Goal: Find specific page/section: Find specific page/section

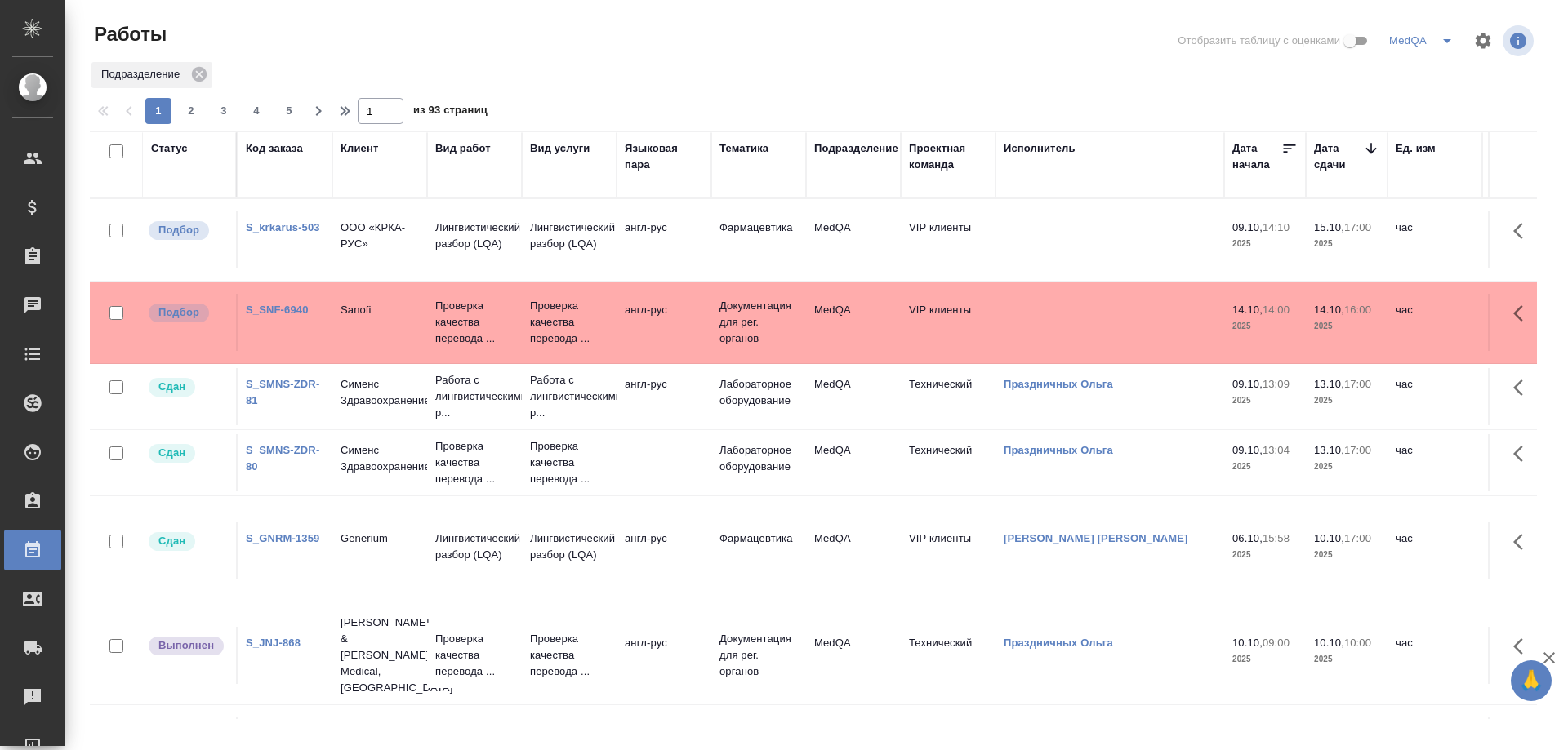
click at [275, 224] on link "S_krkarus-503" at bounding box center [283, 227] width 74 height 12
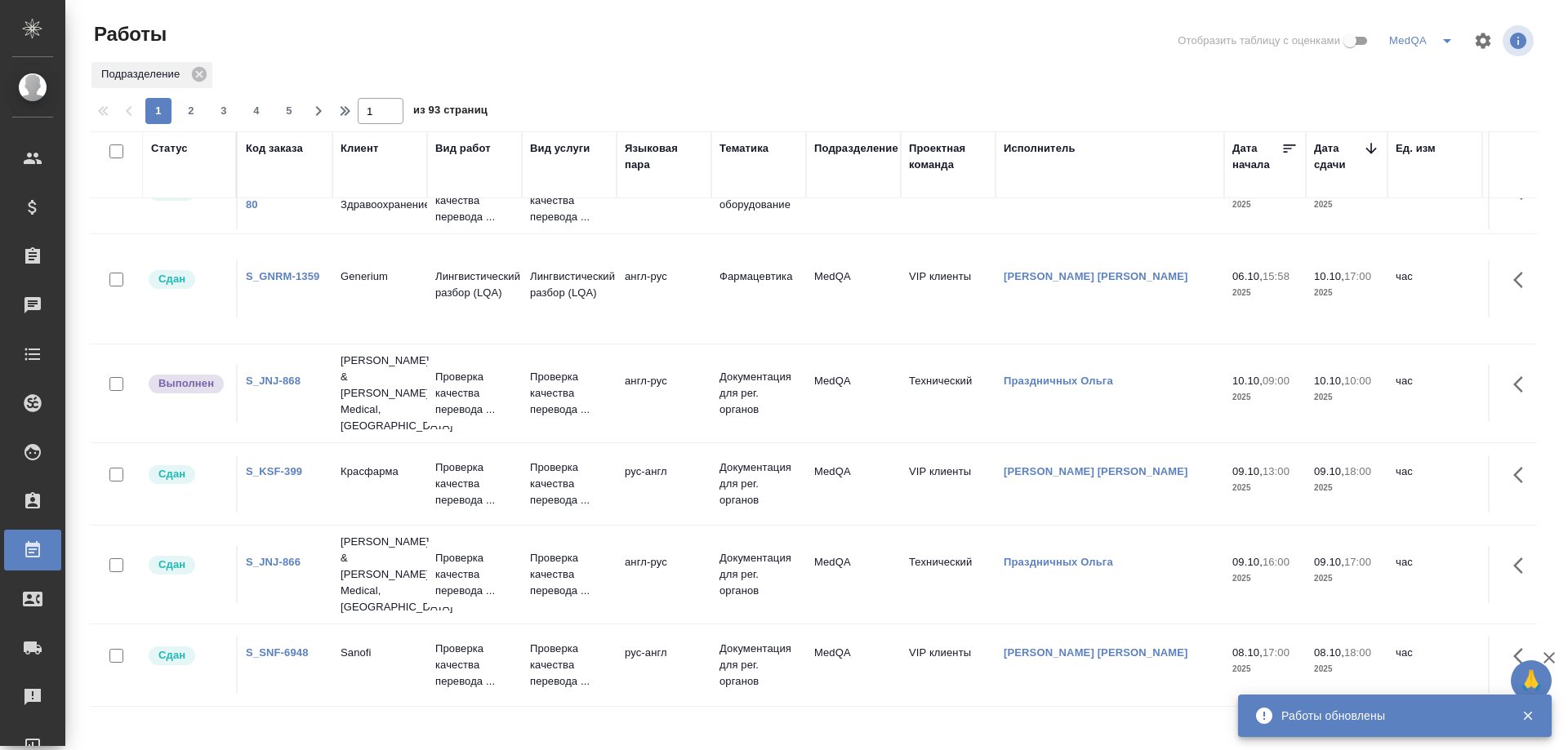
scroll to position [326, 0]
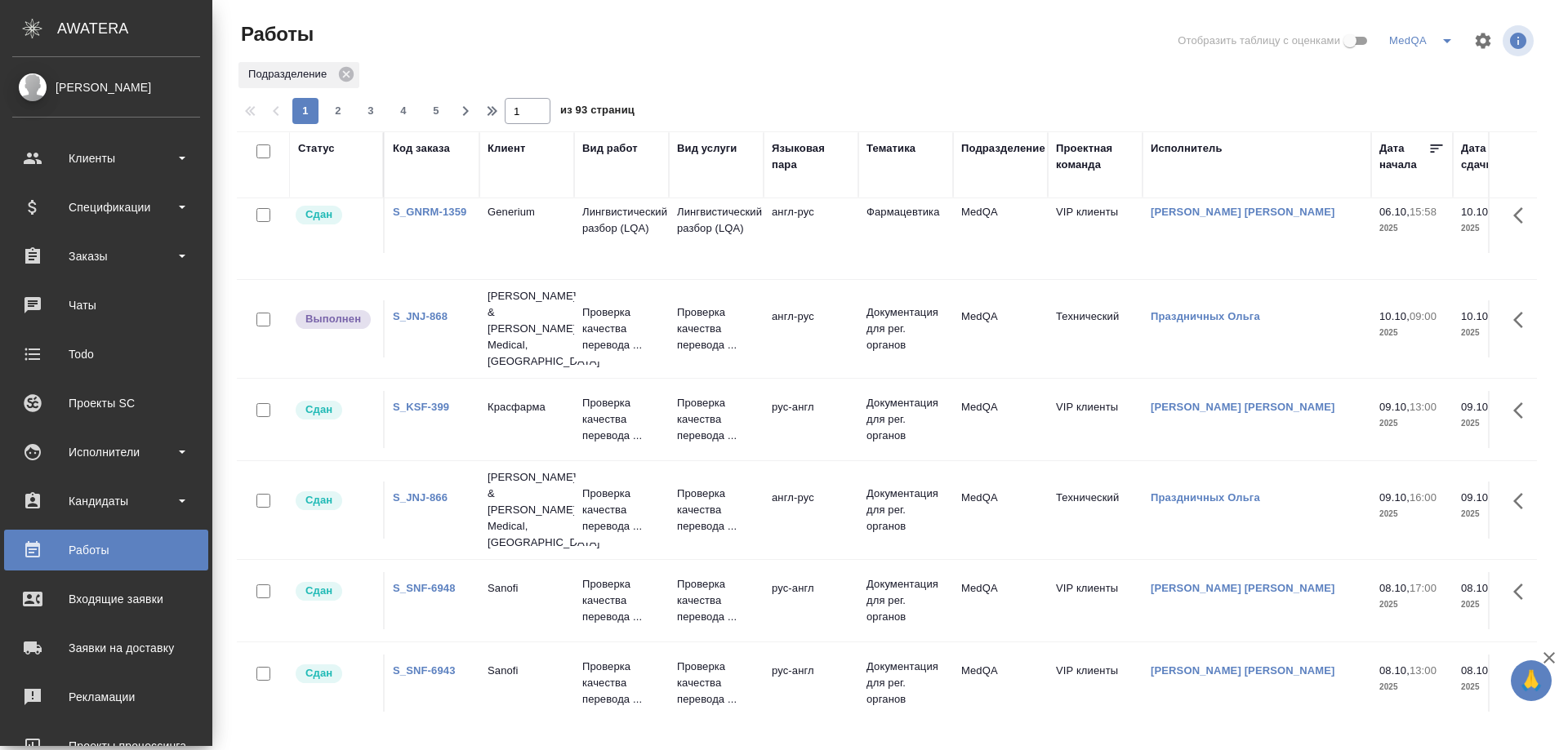
click at [415, 310] on link "S_JNJ-868" at bounding box center [420, 316] width 54 height 12
click at [419, 151] on div "Код заказа" at bounding box center [421, 148] width 57 height 16
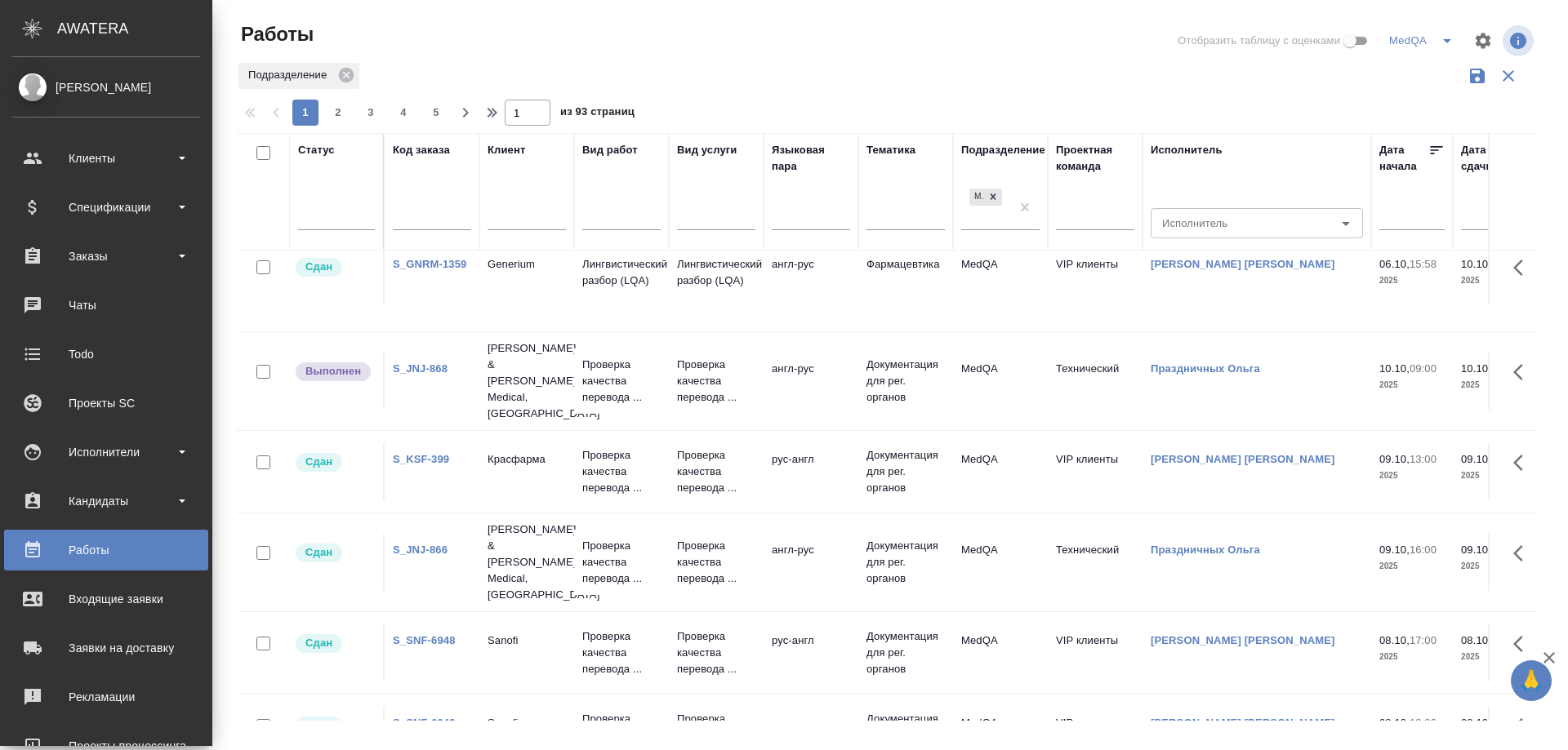
scroll to position [377, 0]
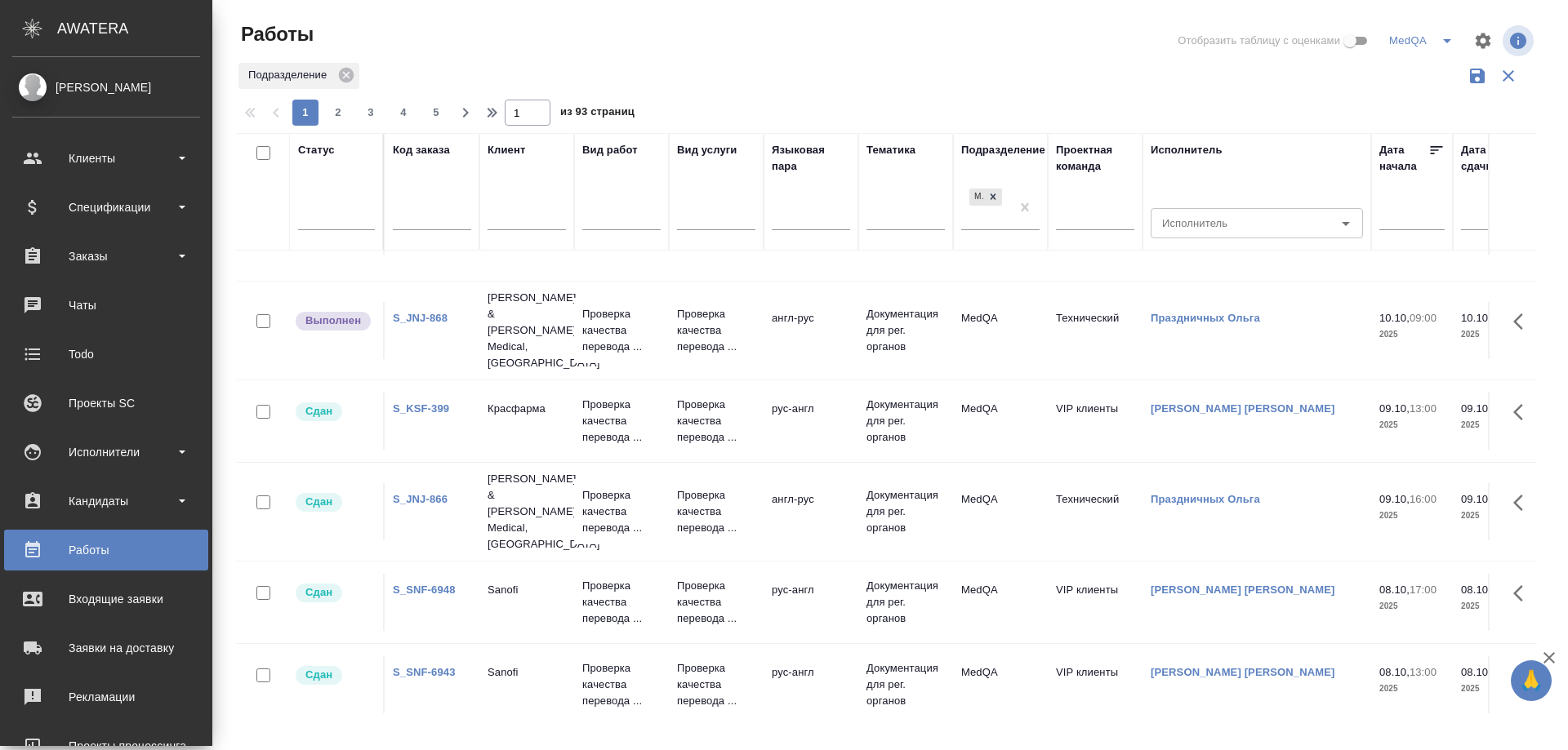
click at [416, 223] on input "text" at bounding box center [432, 219] width 79 height 21
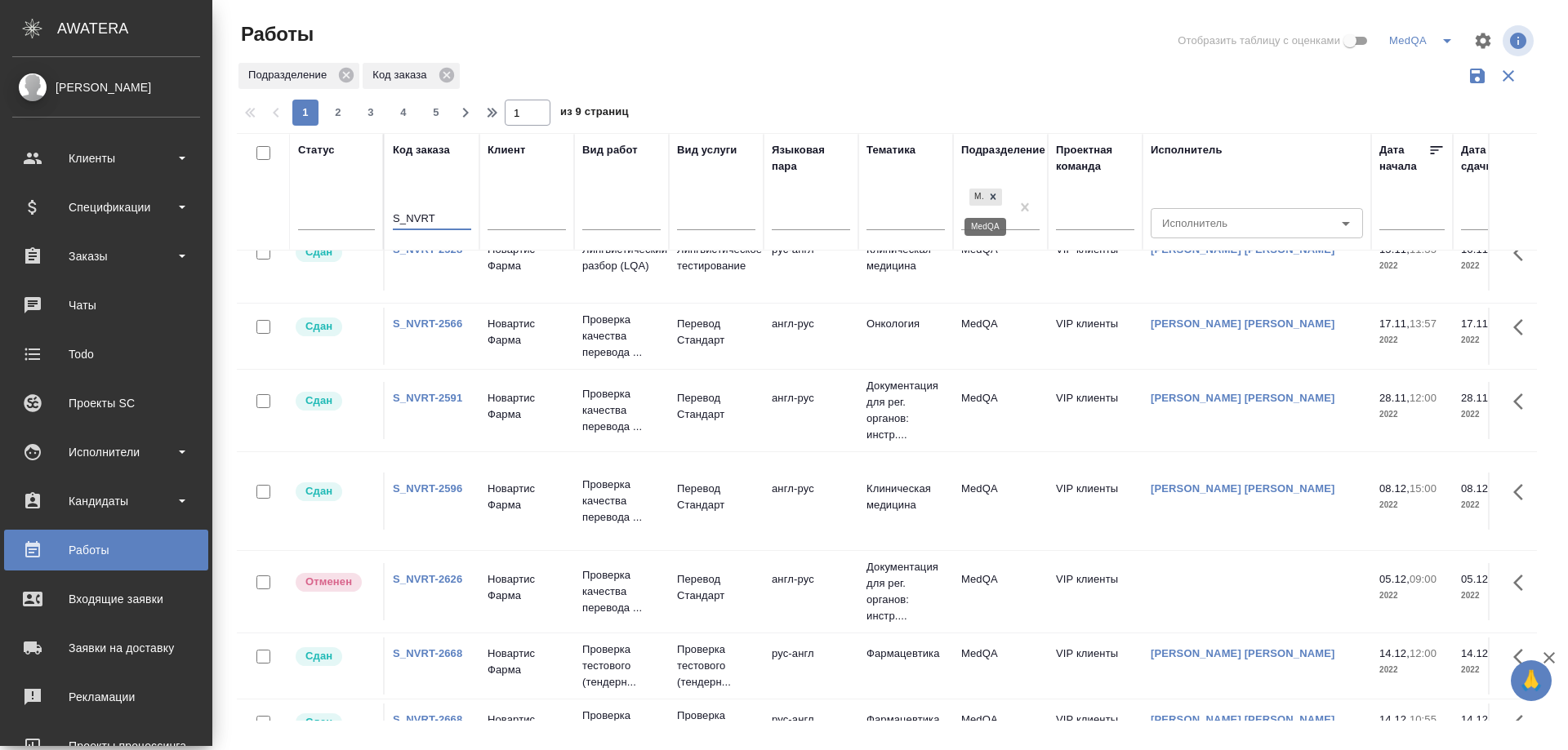
click at [990, 196] on icon at bounding box center [993, 196] width 11 height 11
type input "S_NVRT"
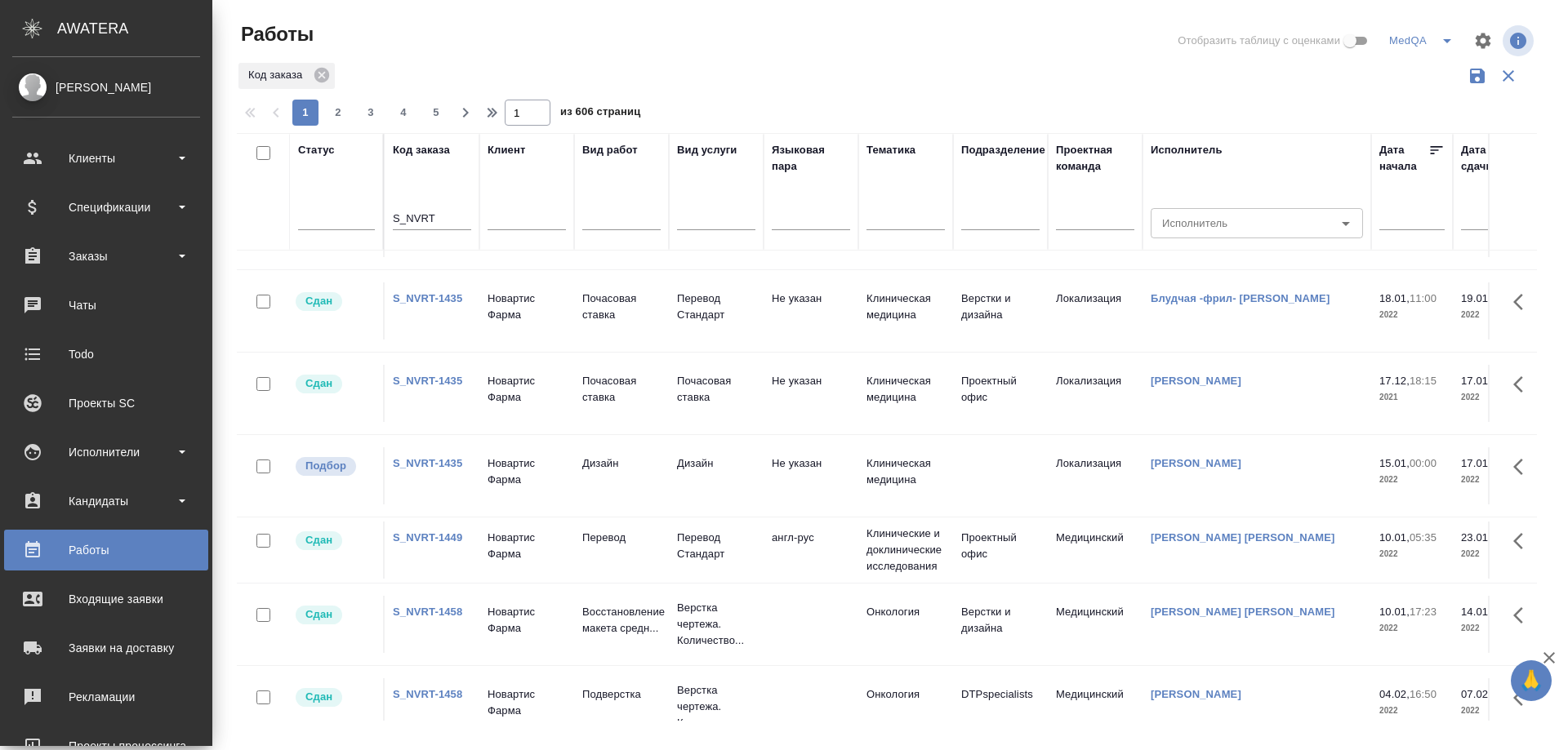
click at [405, 292] on link "S_NVRT-1435" at bounding box center [428, 297] width 69 height 12
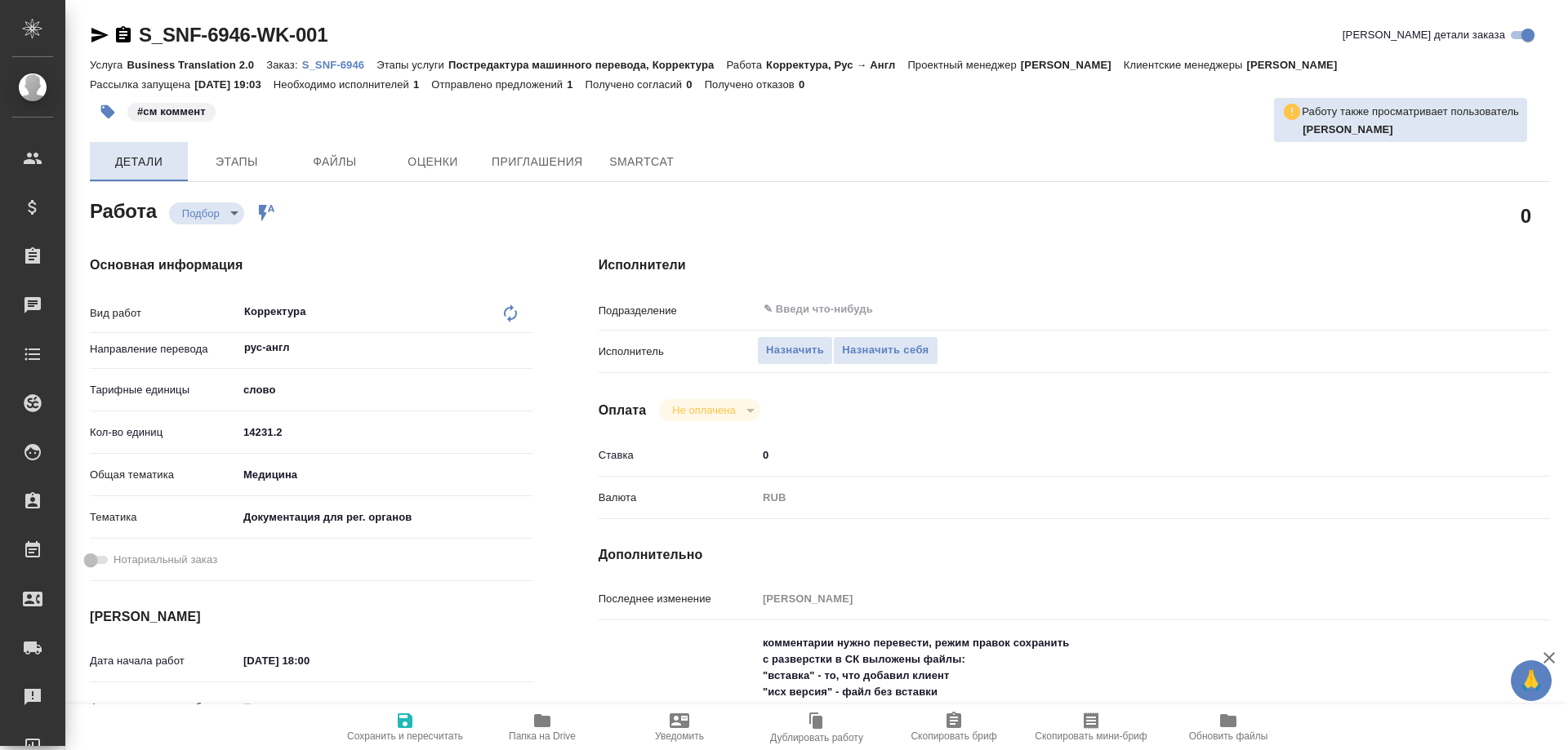
type textarea "x"
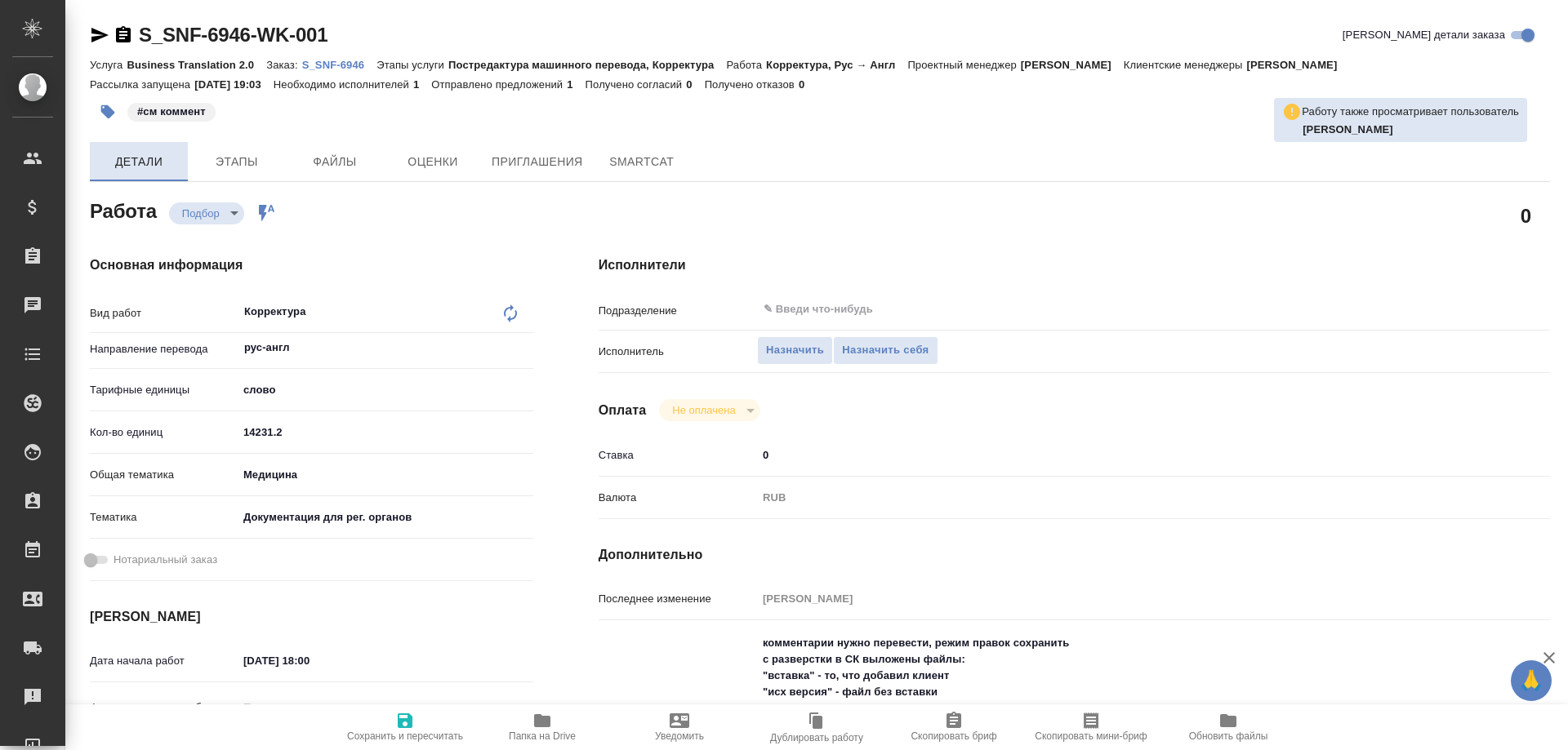
type textarea "x"
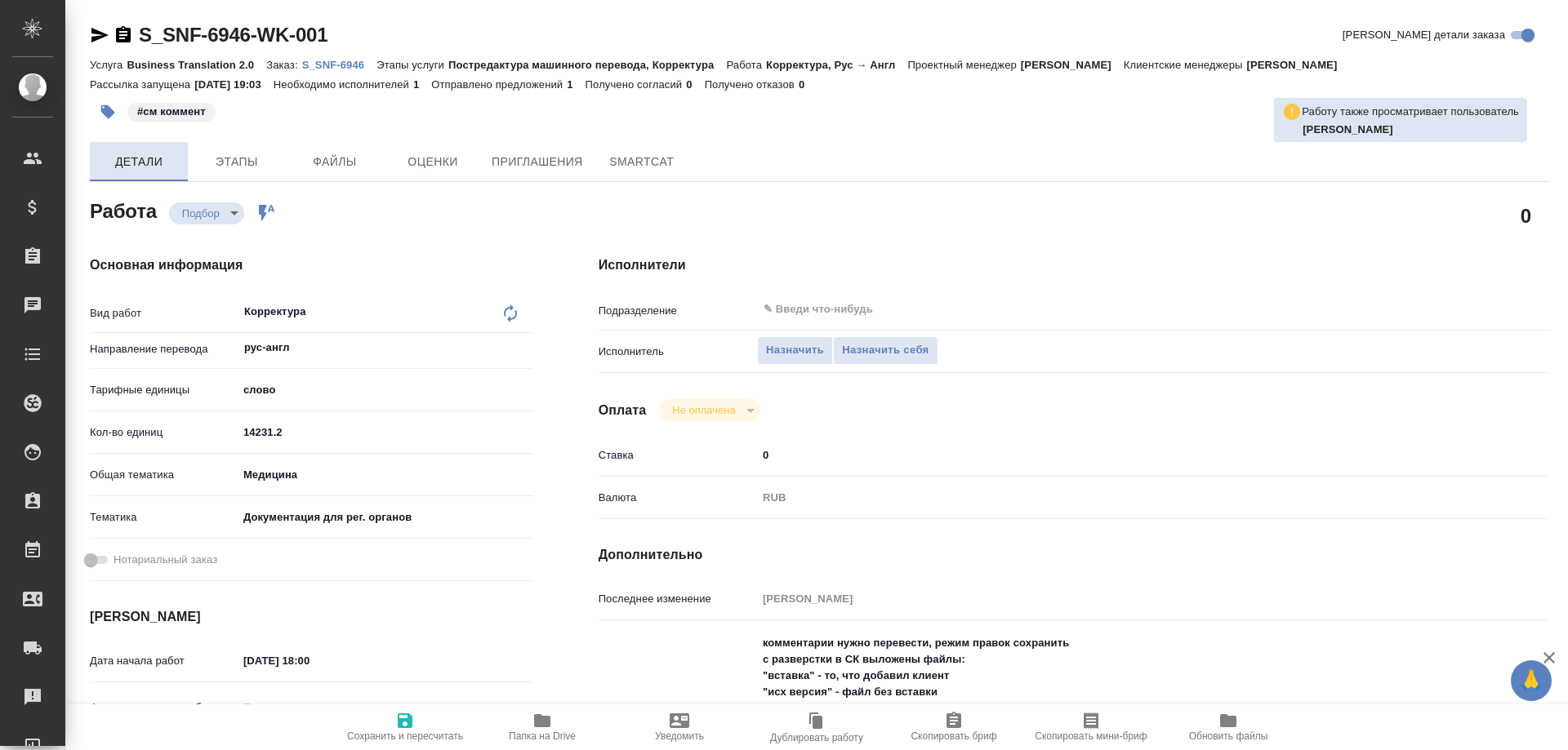
type textarea "x"
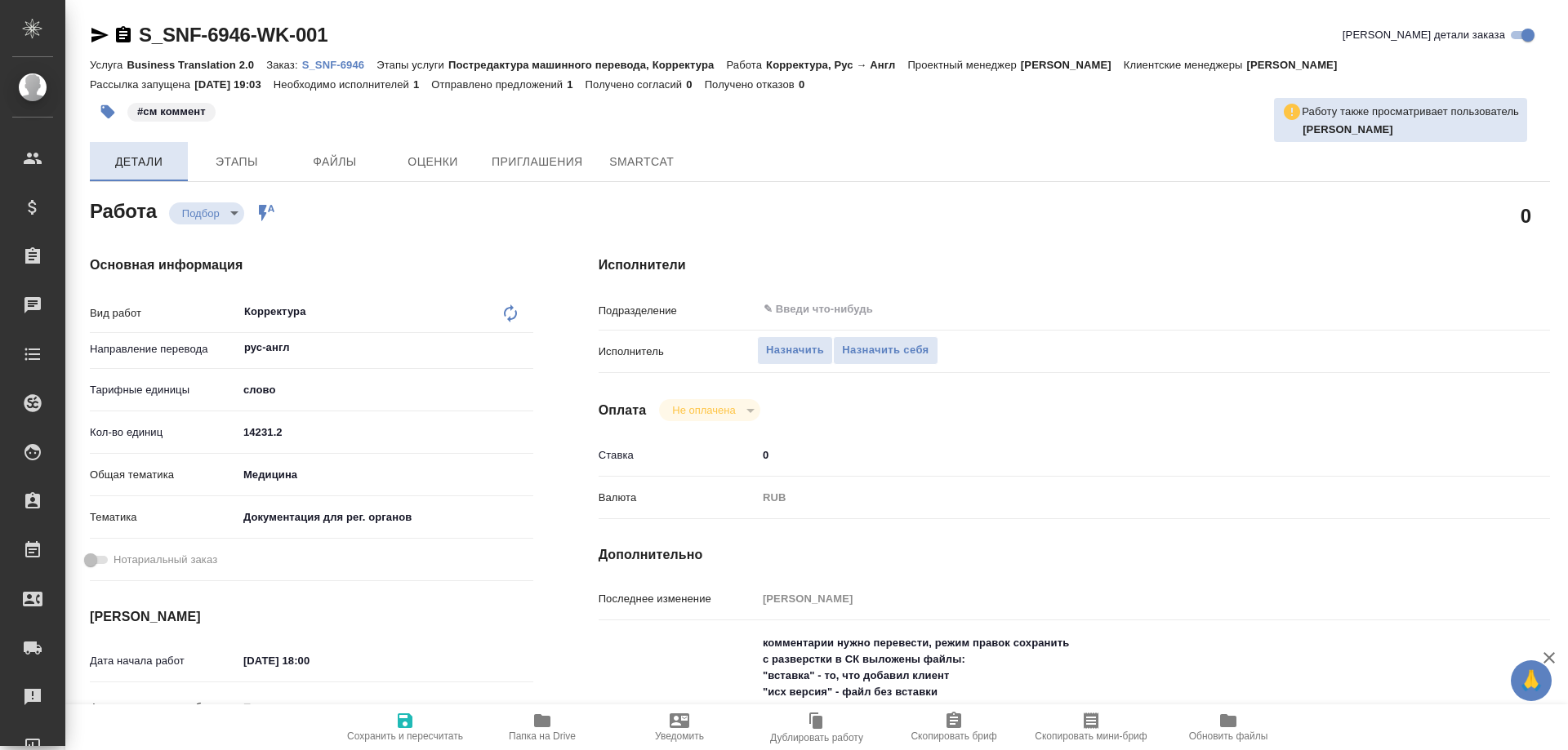
type textarea "x"
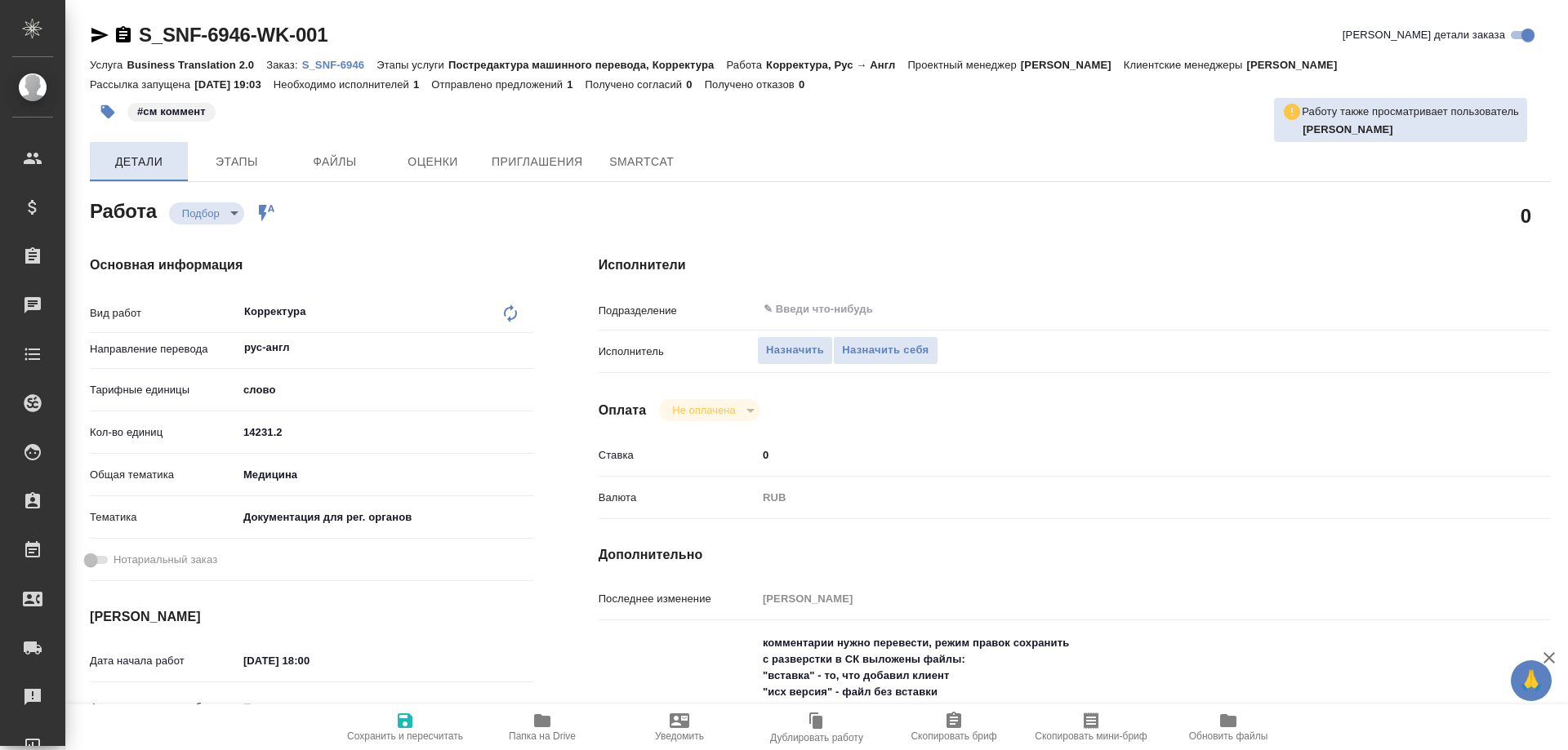
type textarea "x"
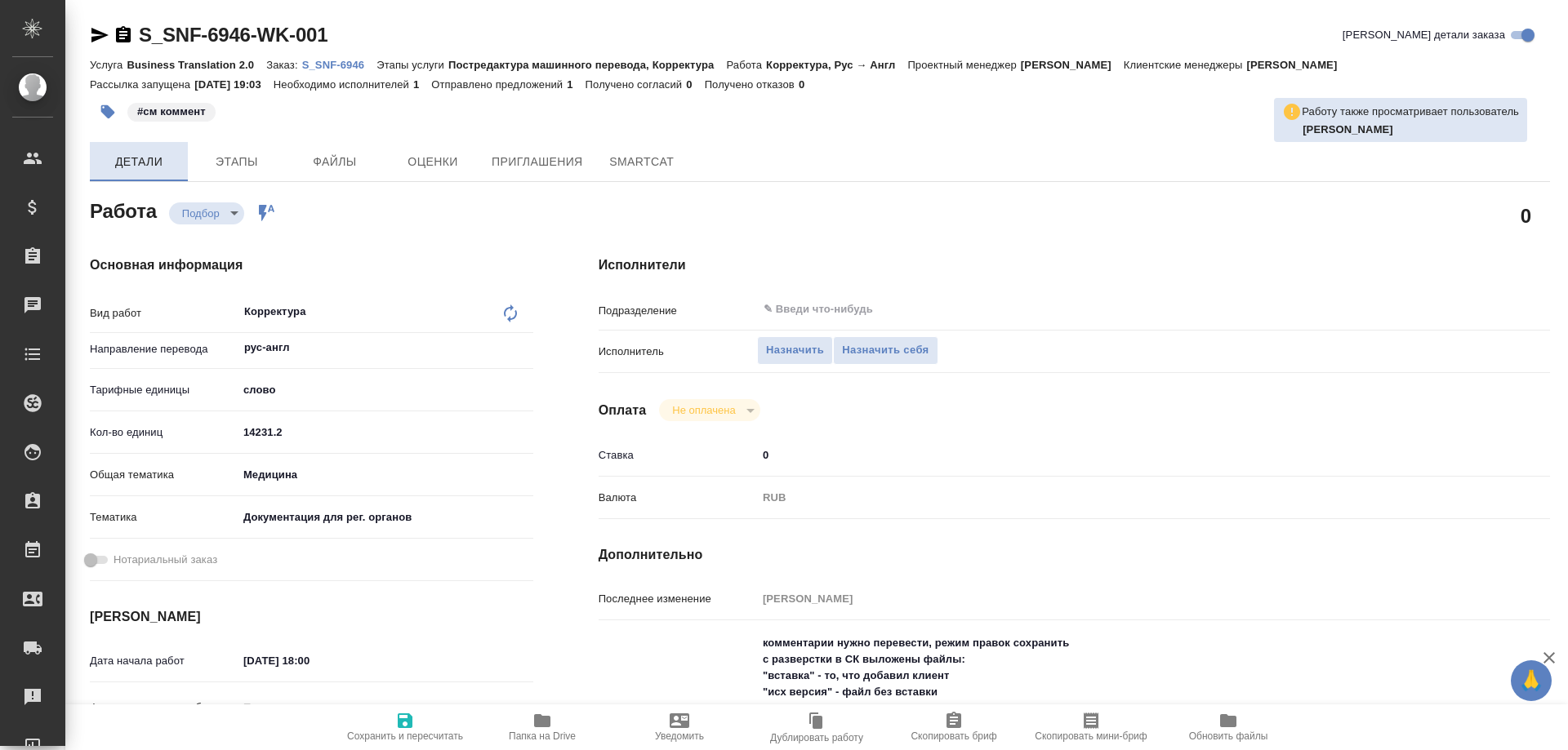
type textarea "x"
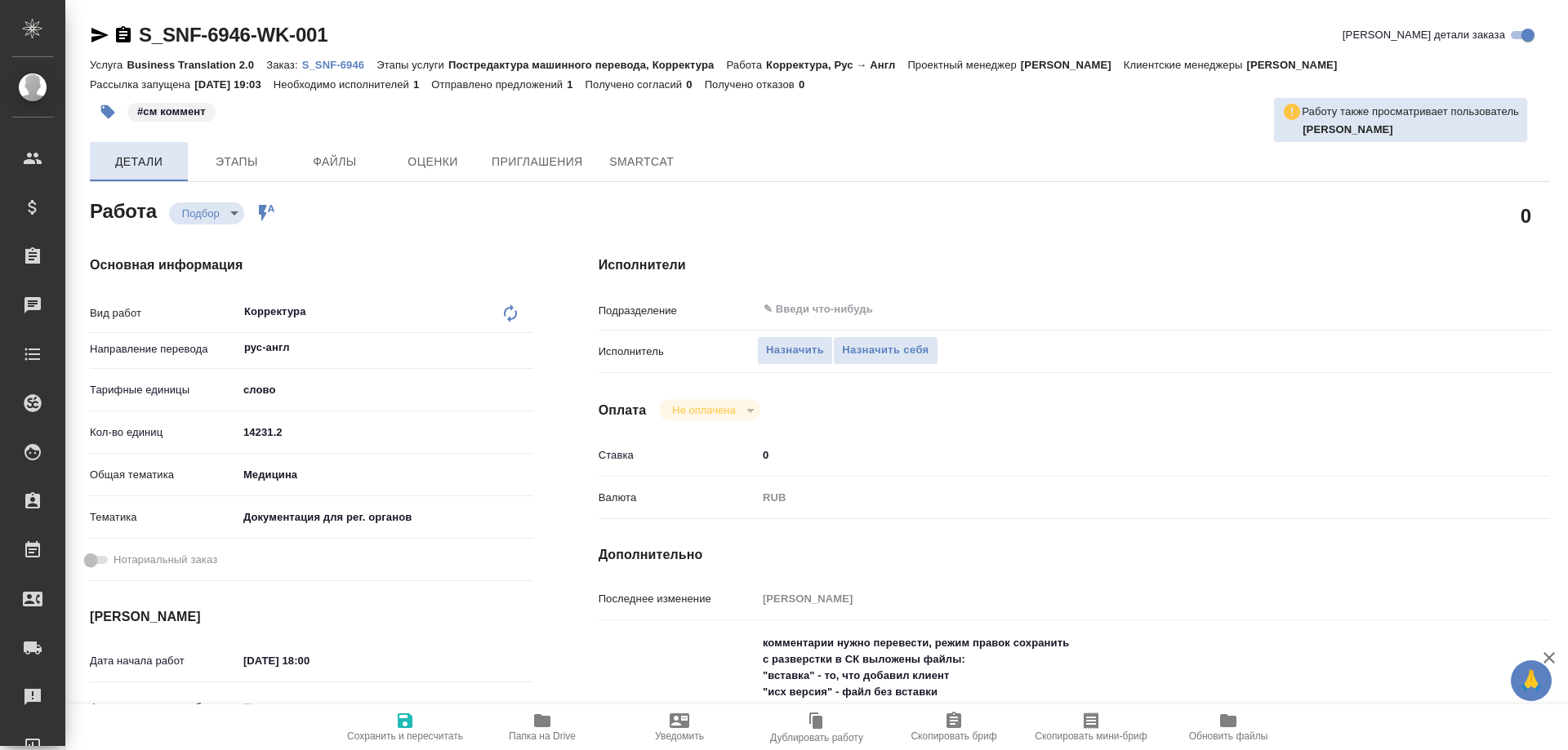
type textarea "x"
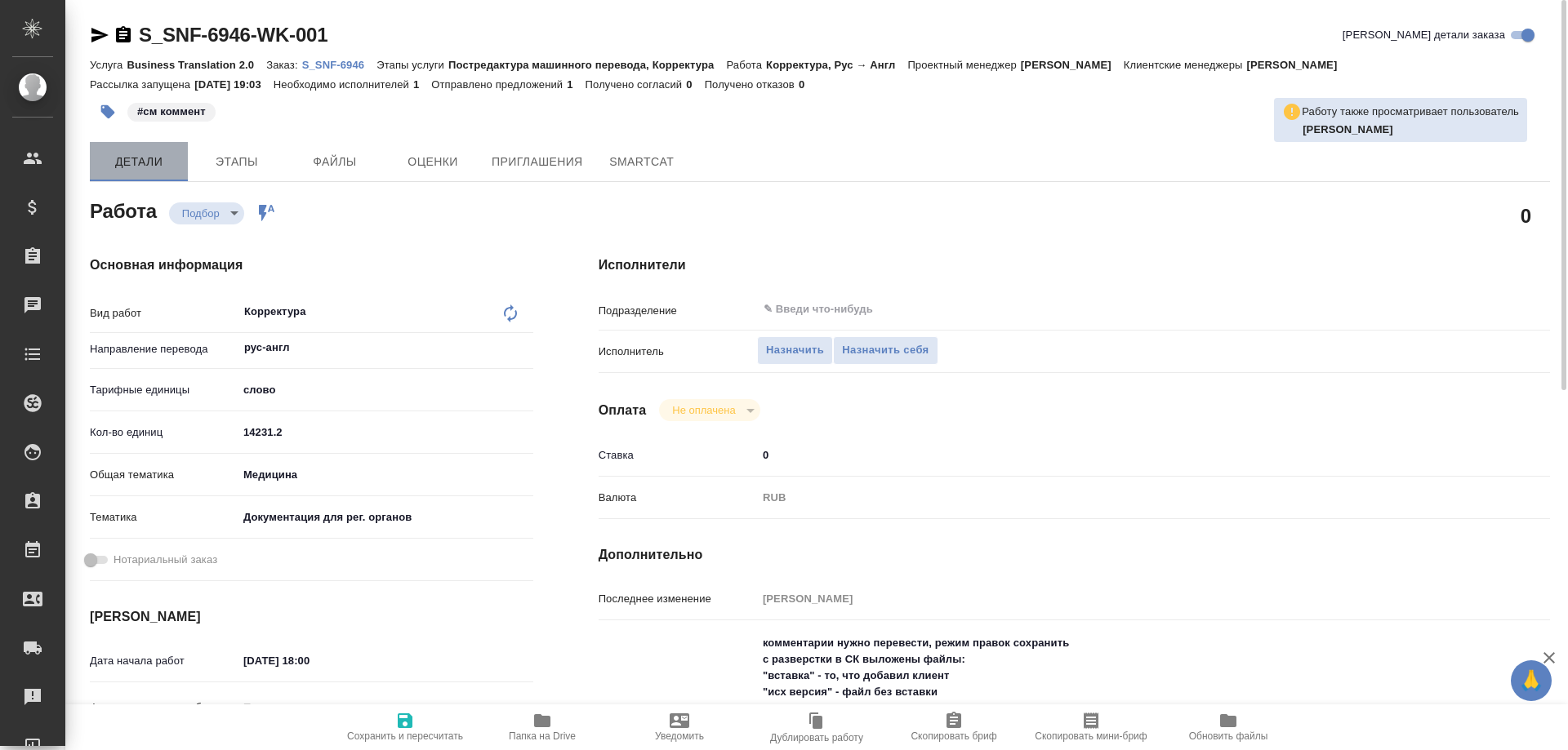
click at [119, 163] on span "Детали" at bounding box center [138, 162] width 79 height 21
click at [335, 66] on p "S_SNF-6946" at bounding box center [340, 65] width 75 height 12
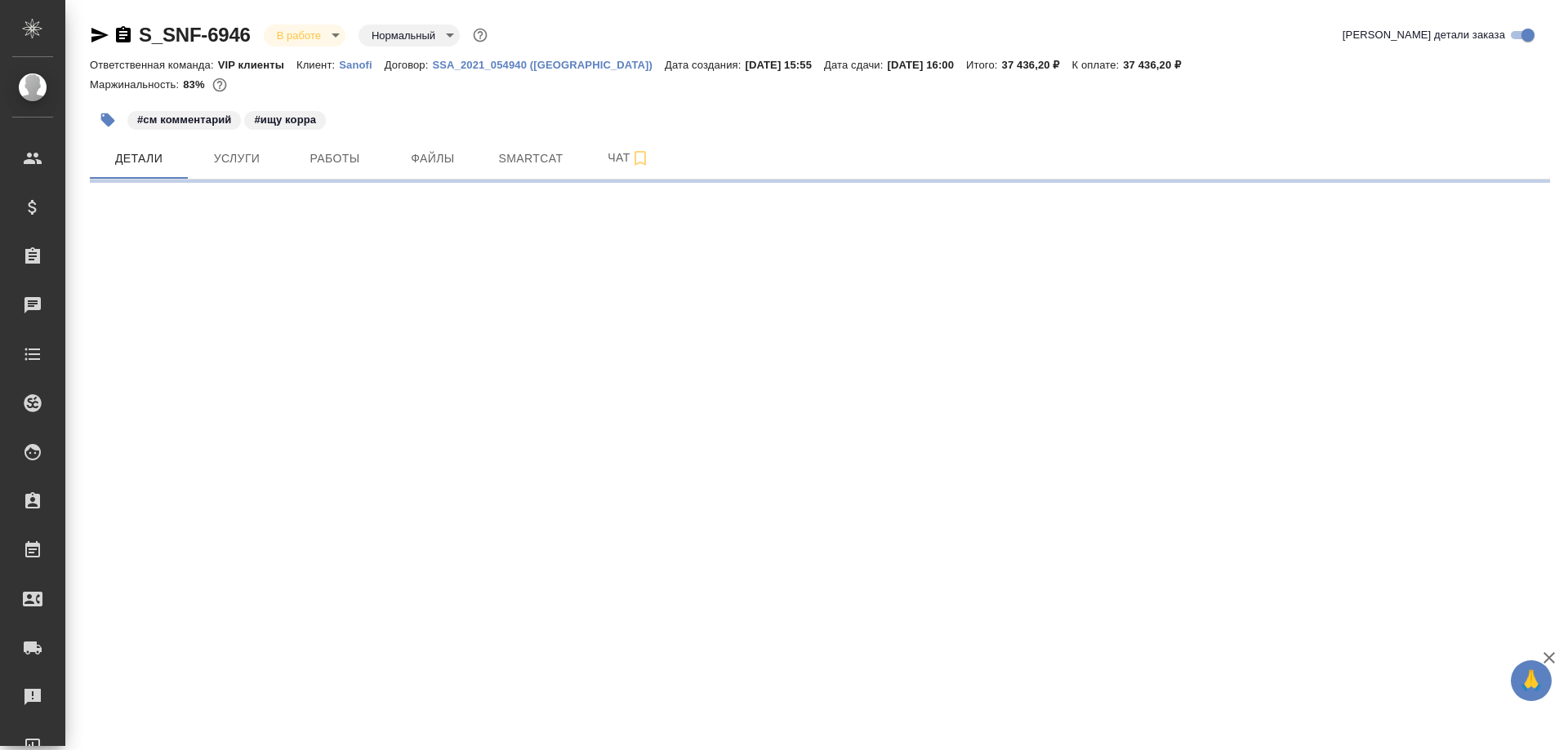
select select "RU"
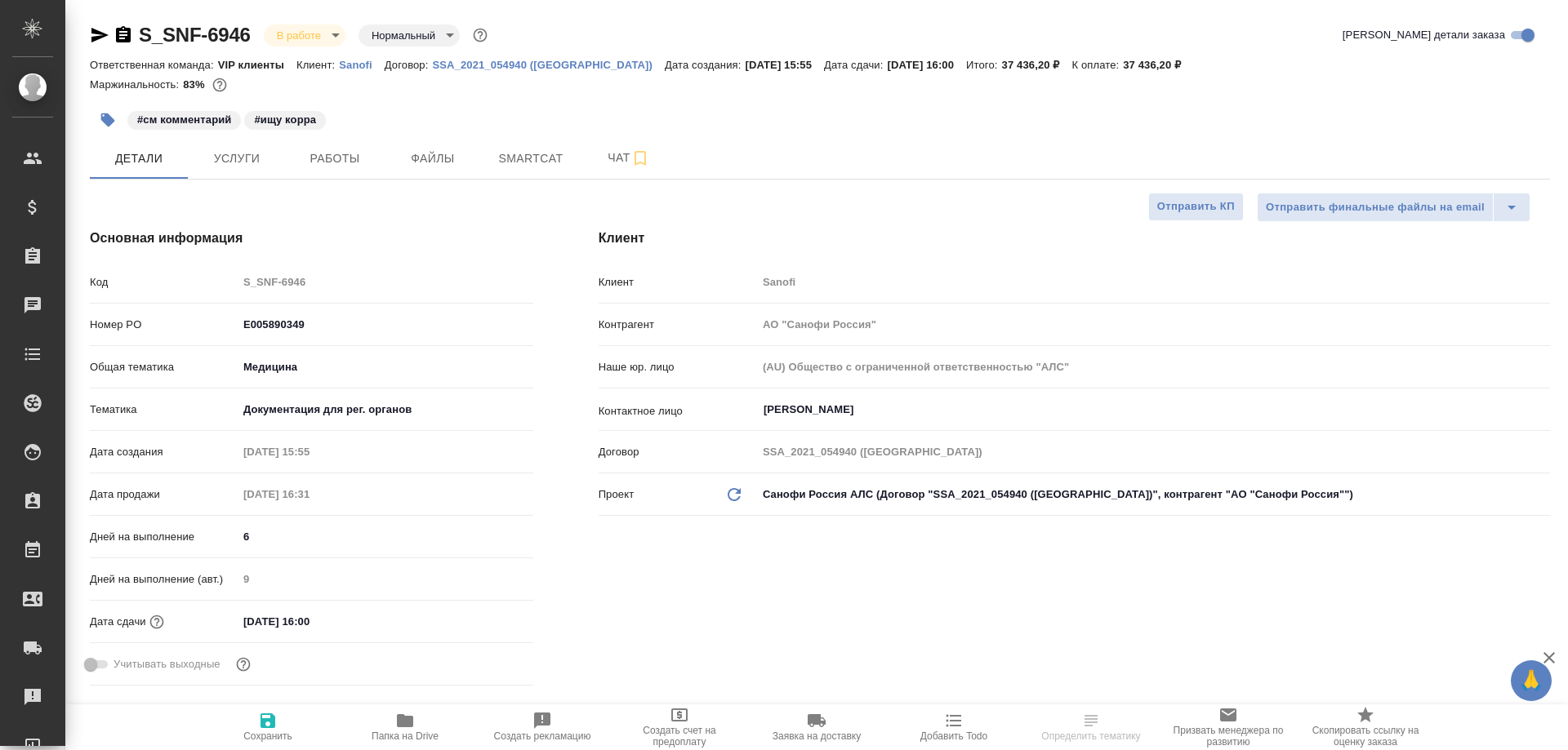
type textarea "x"
type input "[PERSON_NAME] Валентина"
type input "Комаров Роман"
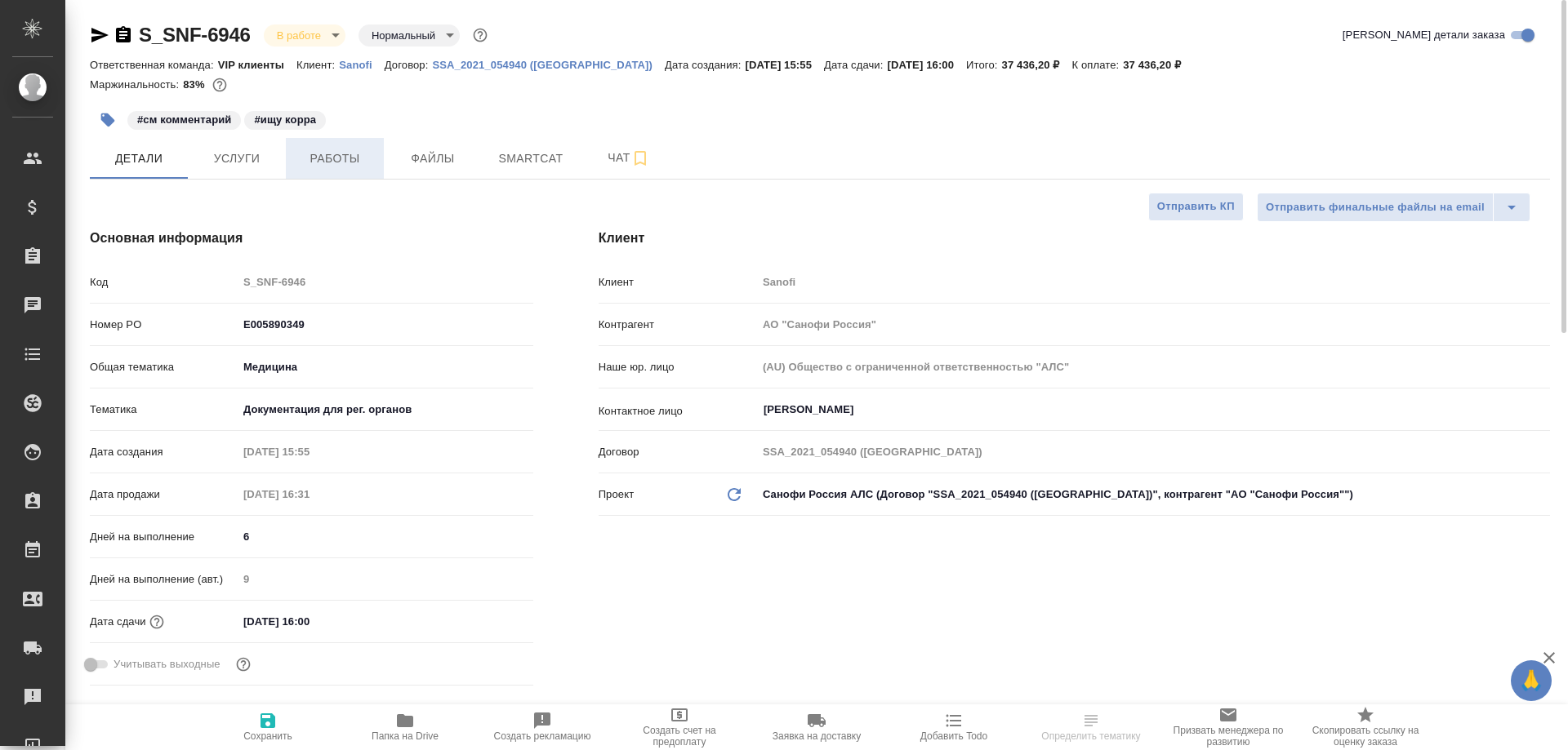
click at [343, 170] on button "Работы" at bounding box center [334, 159] width 98 height 41
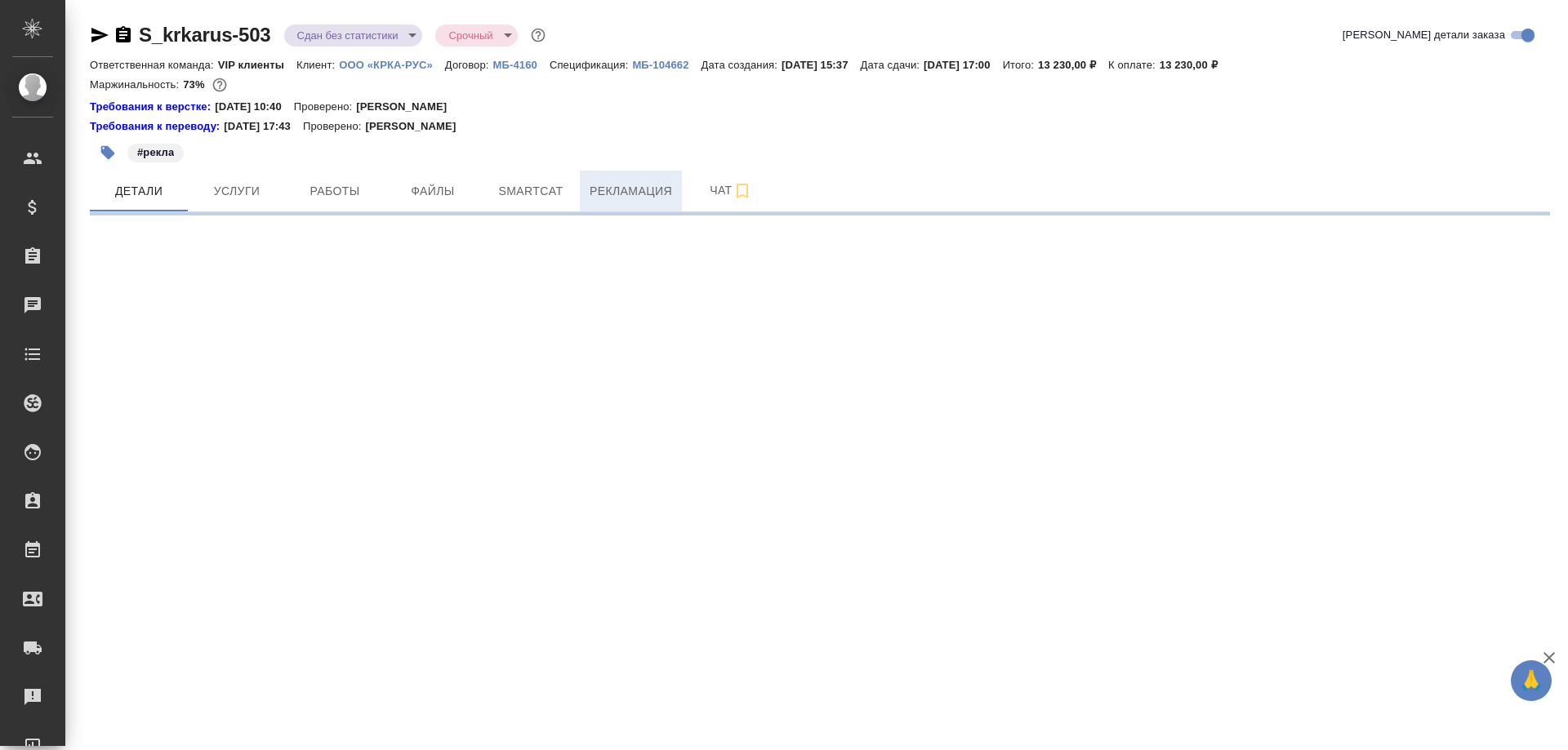
select select "RU"
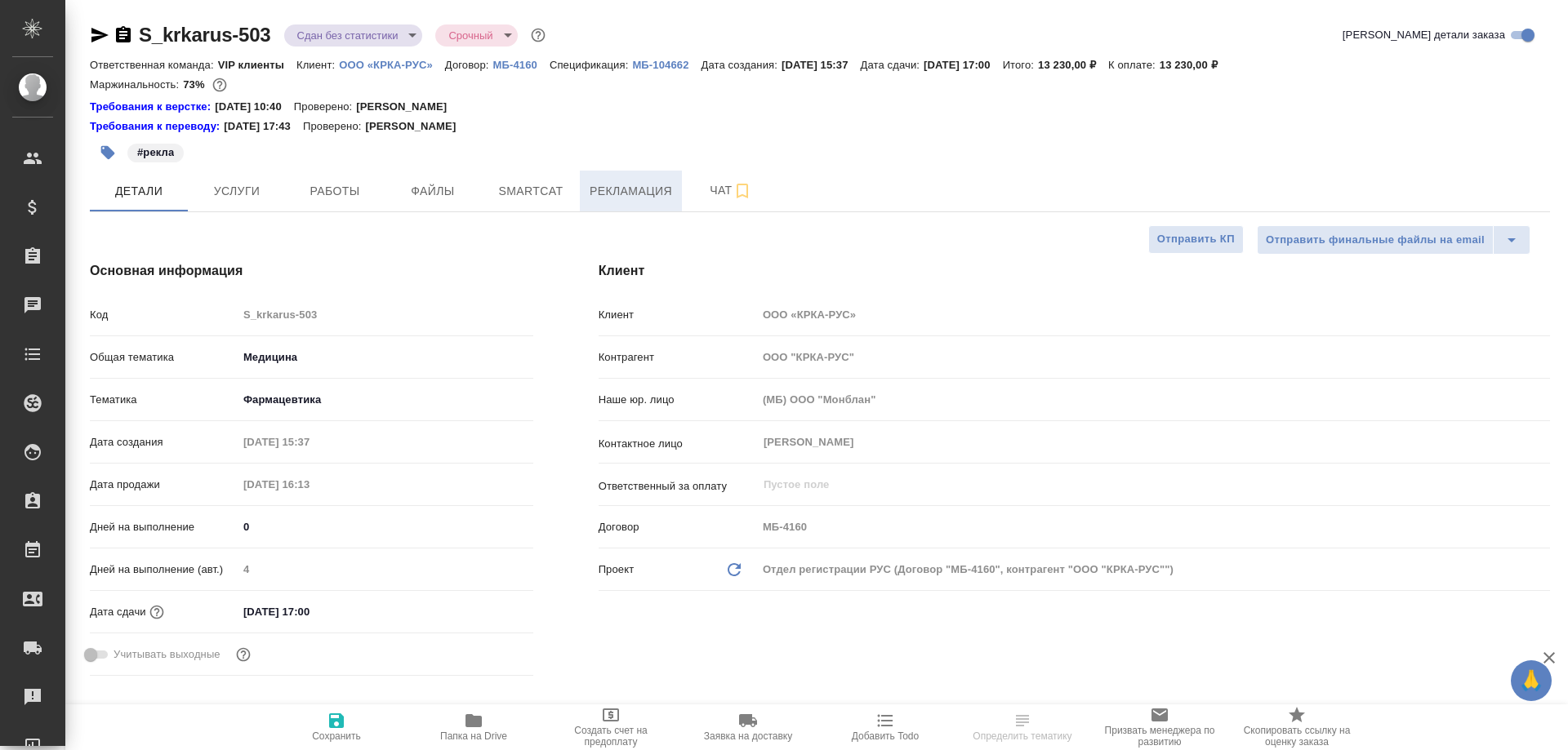
click at [626, 193] on span "Рекламация" at bounding box center [631, 192] width 82 height 21
type textarea "x"
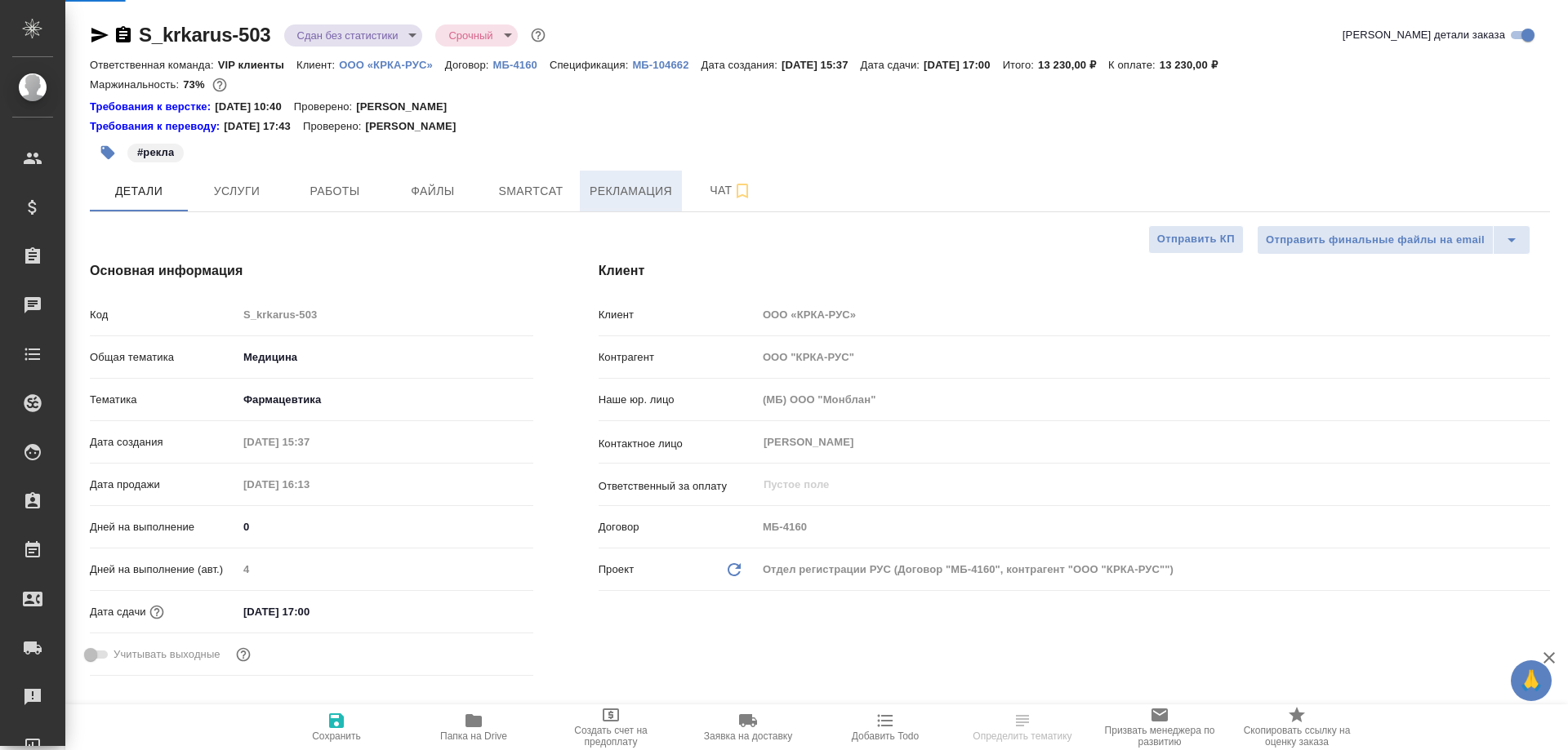
type textarea "x"
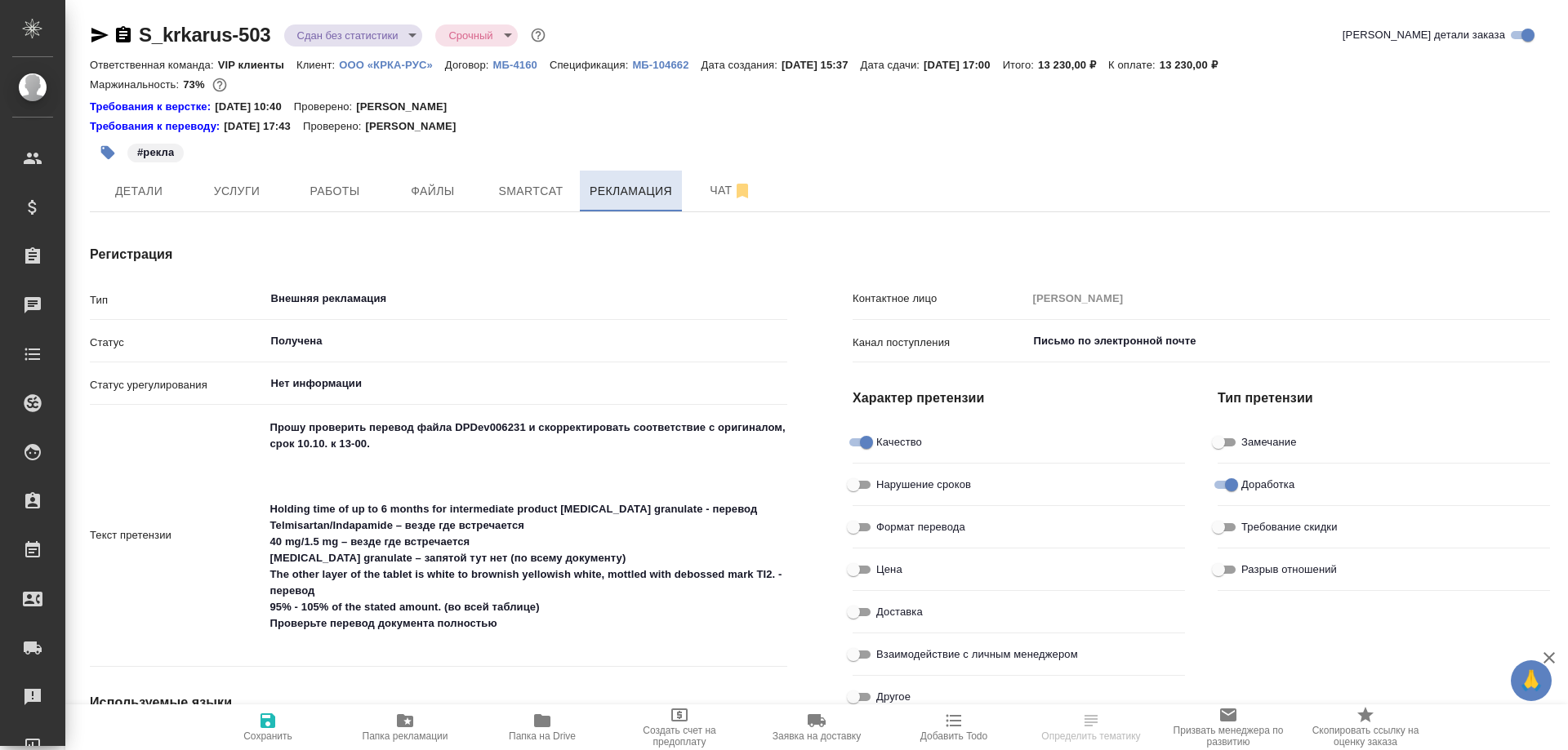
type textarea "x"
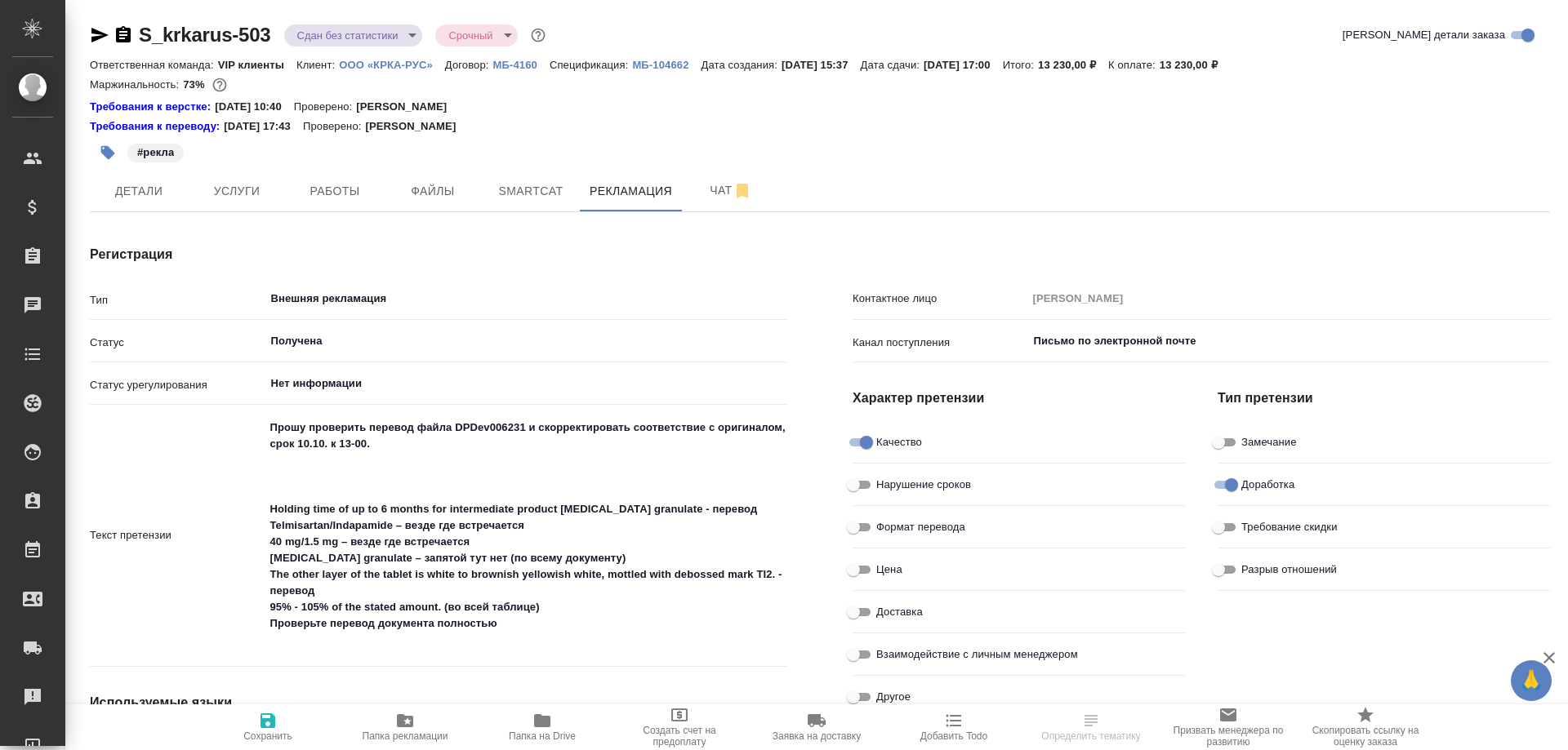
type textarea "x"
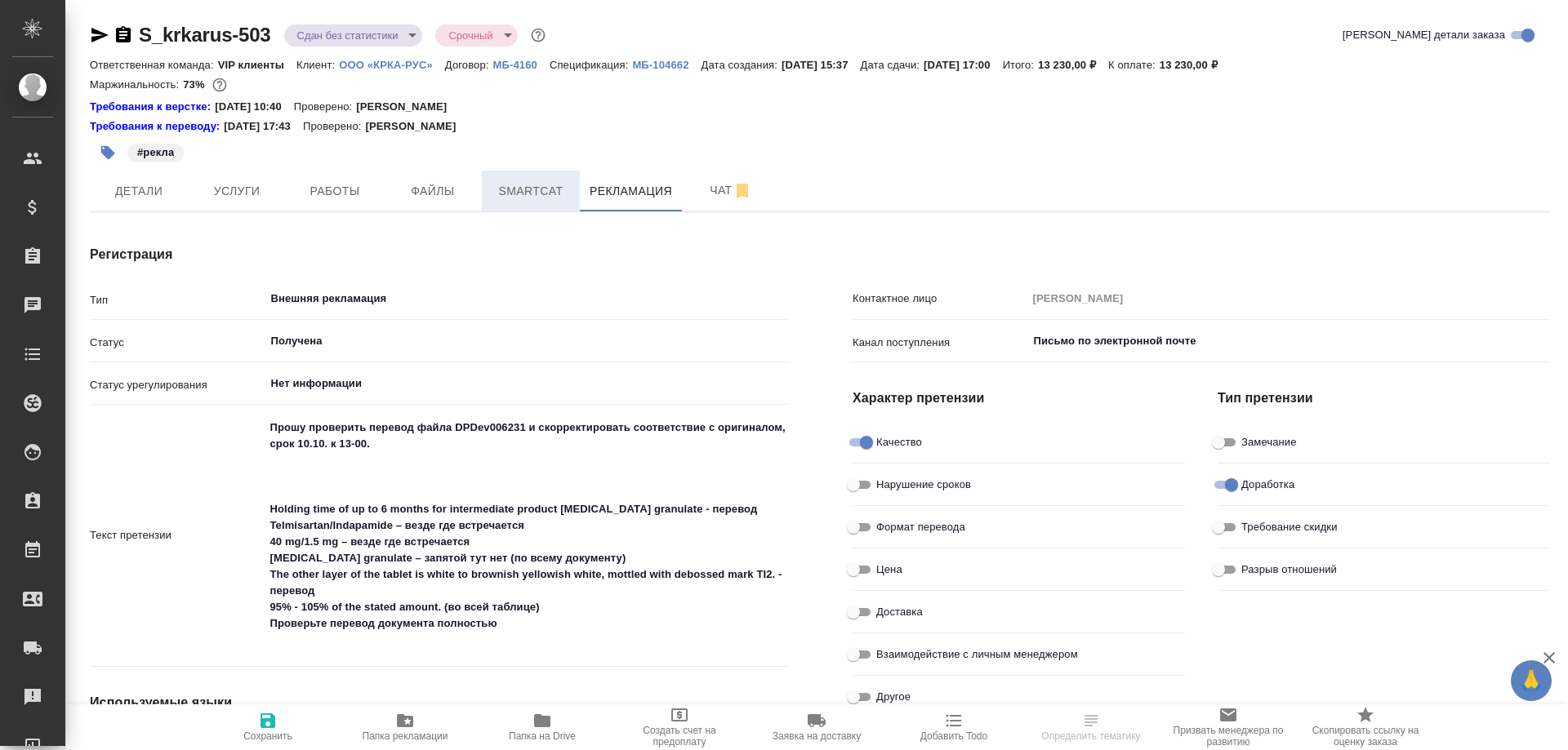
type textarea "x"
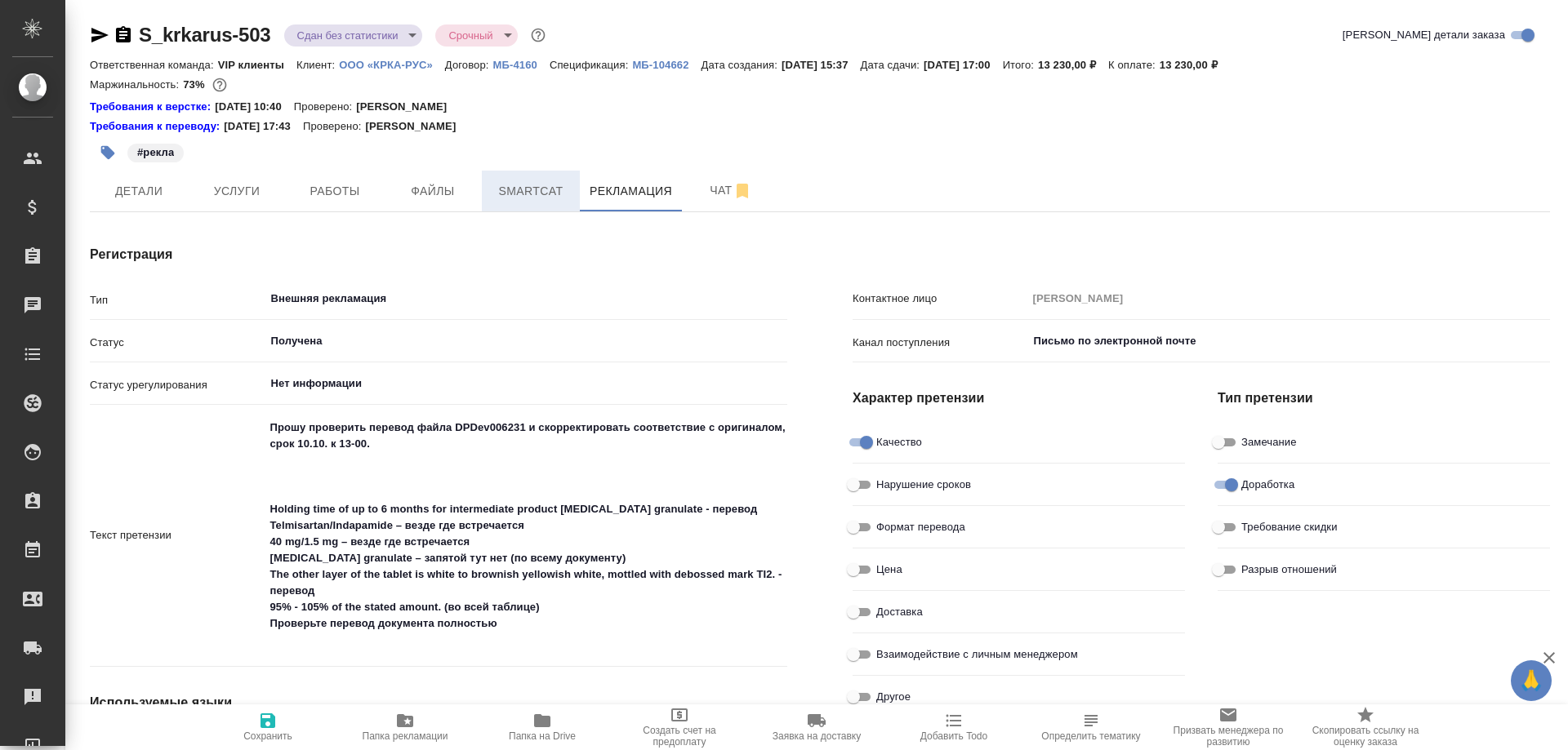
click at [524, 193] on span "Smartcat" at bounding box center [530, 192] width 79 height 21
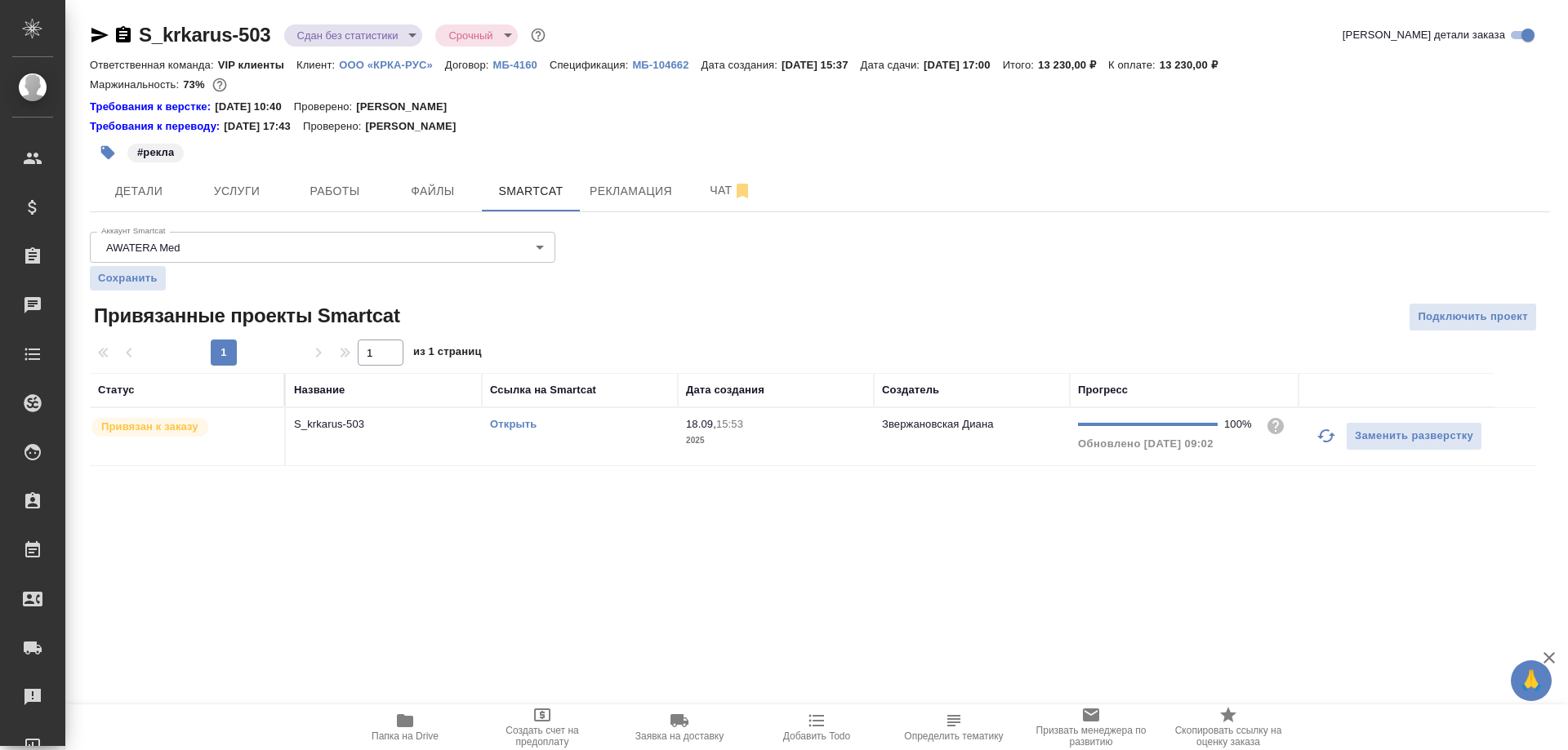
click at [512, 425] on link "Открыть" at bounding box center [514, 424] width 47 height 12
click at [706, 192] on span "Чат" at bounding box center [731, 191] width 79 height 21
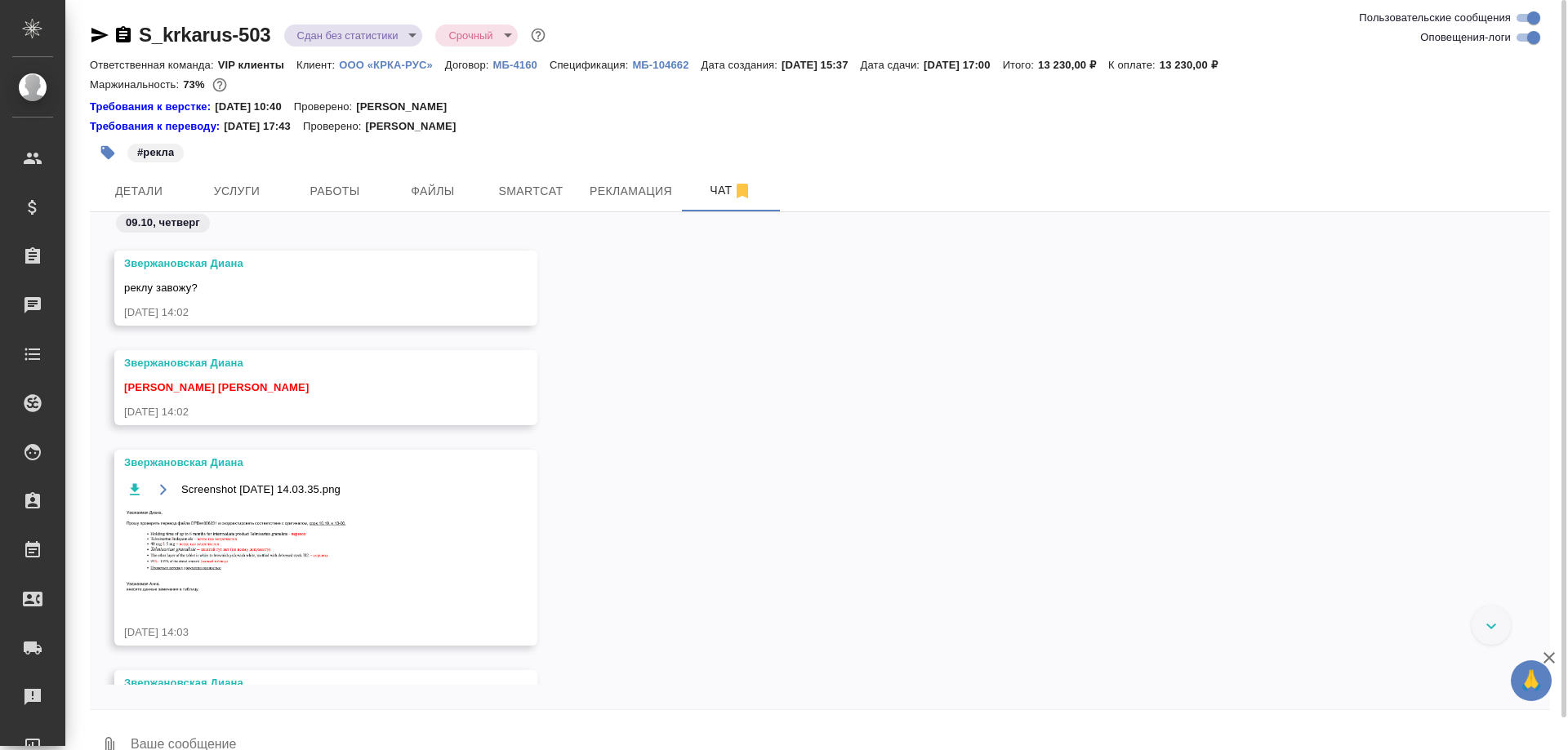
scroll to position [111793, 0]
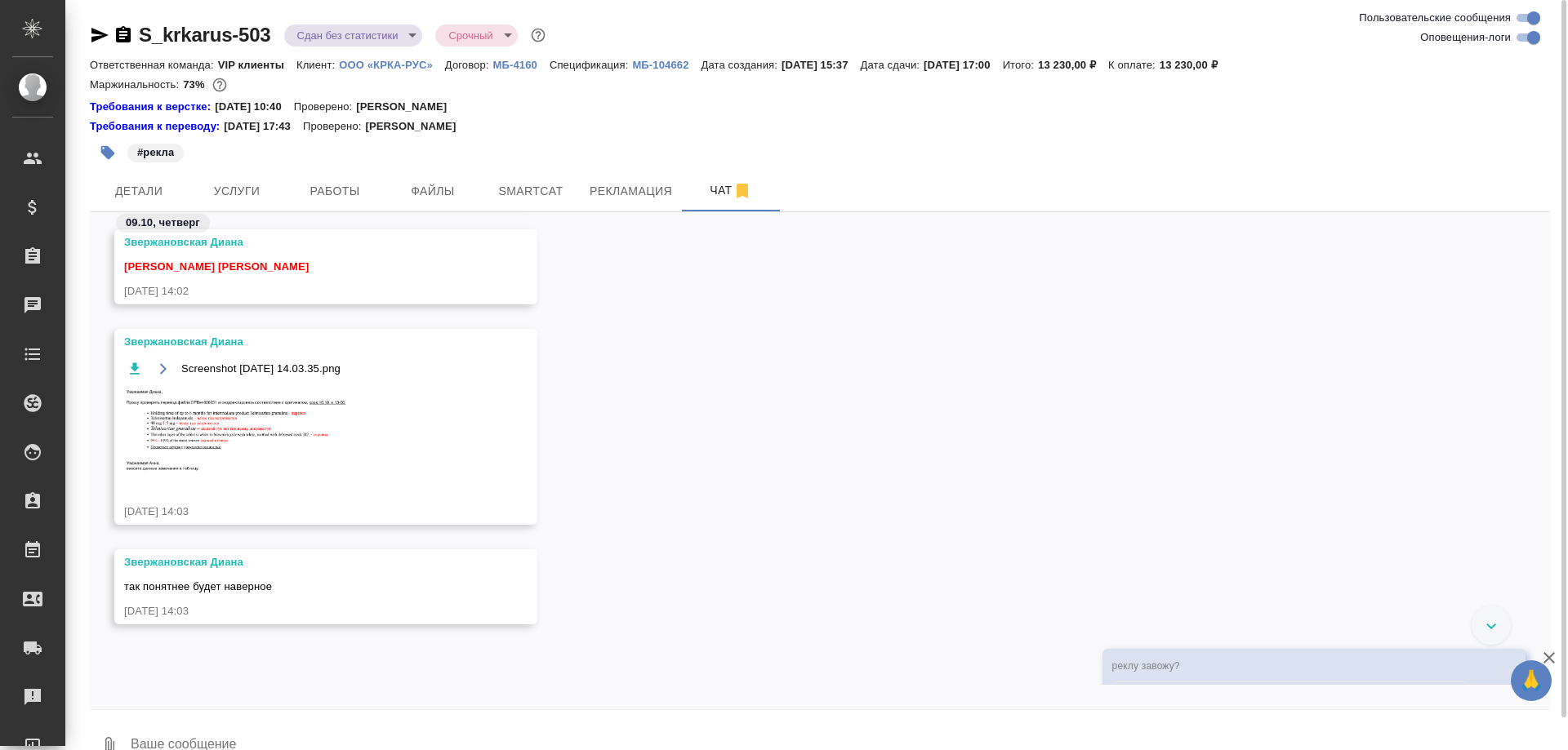
click at [211, 440] on img at bounding box center [247, 431] width 245 height 88
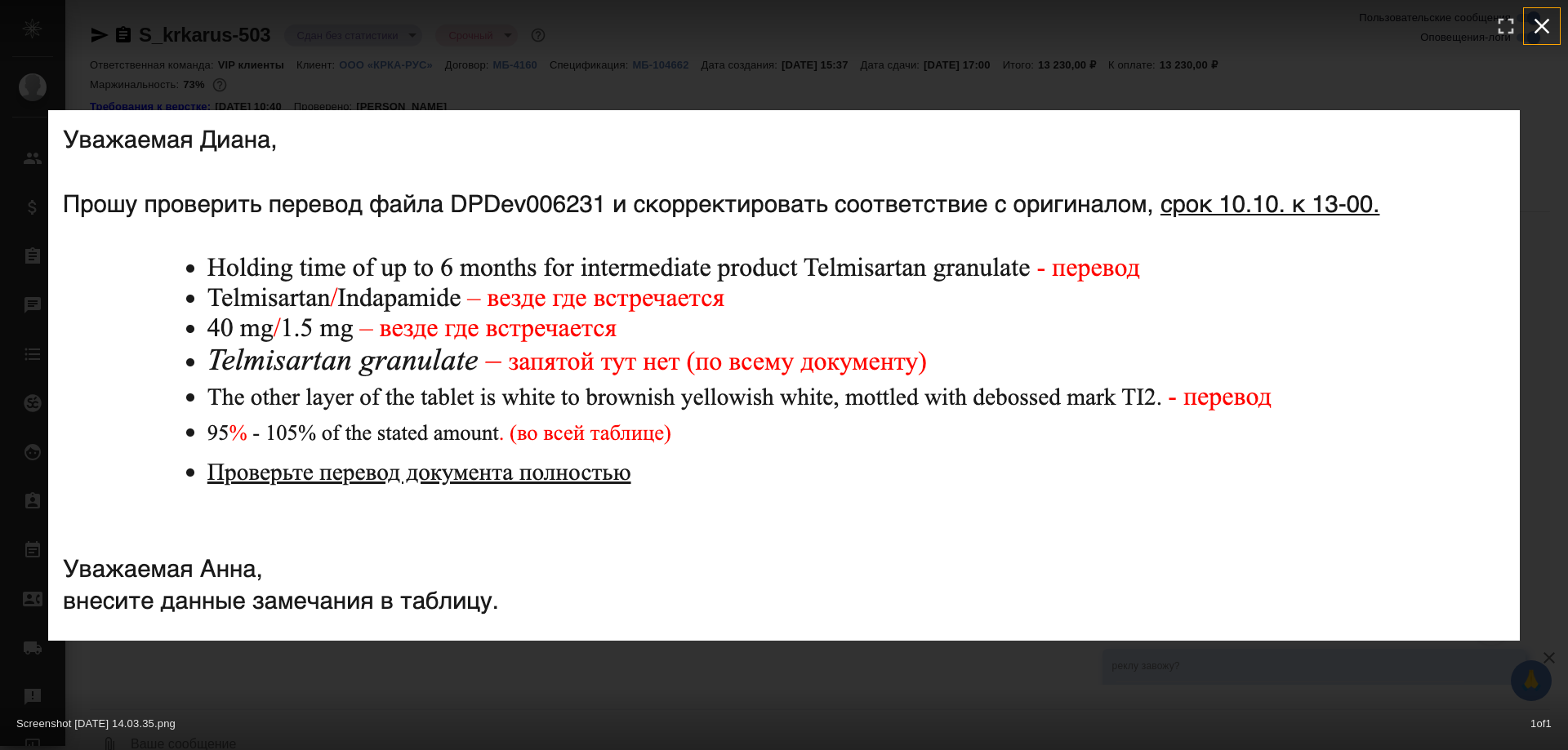
click at [1547, 29] on icon "button" at bounding box center [1542, 26] width 26 height 26
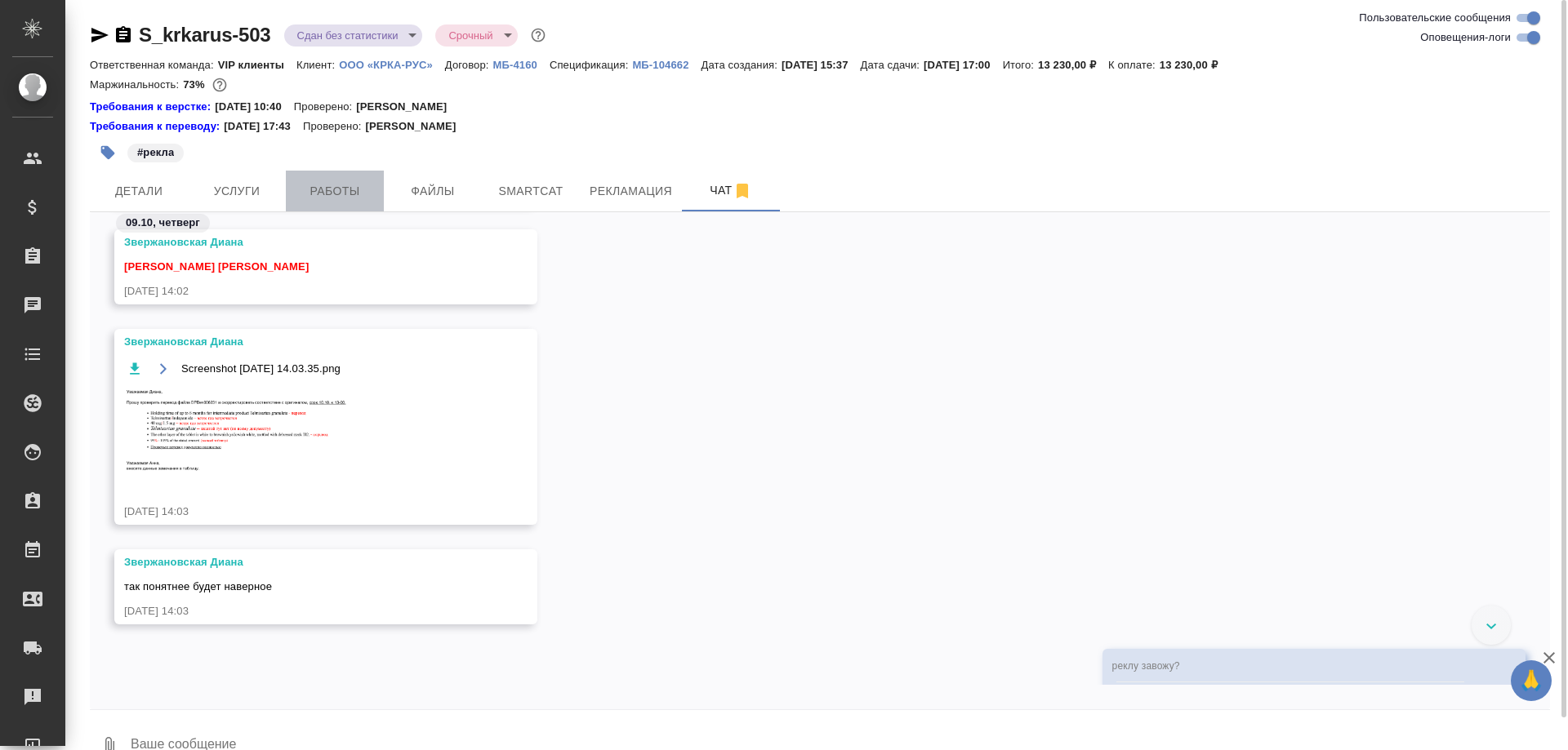
click at [327, 195] on span "Работы" at bounding box center [335, 192] width 79 height 21
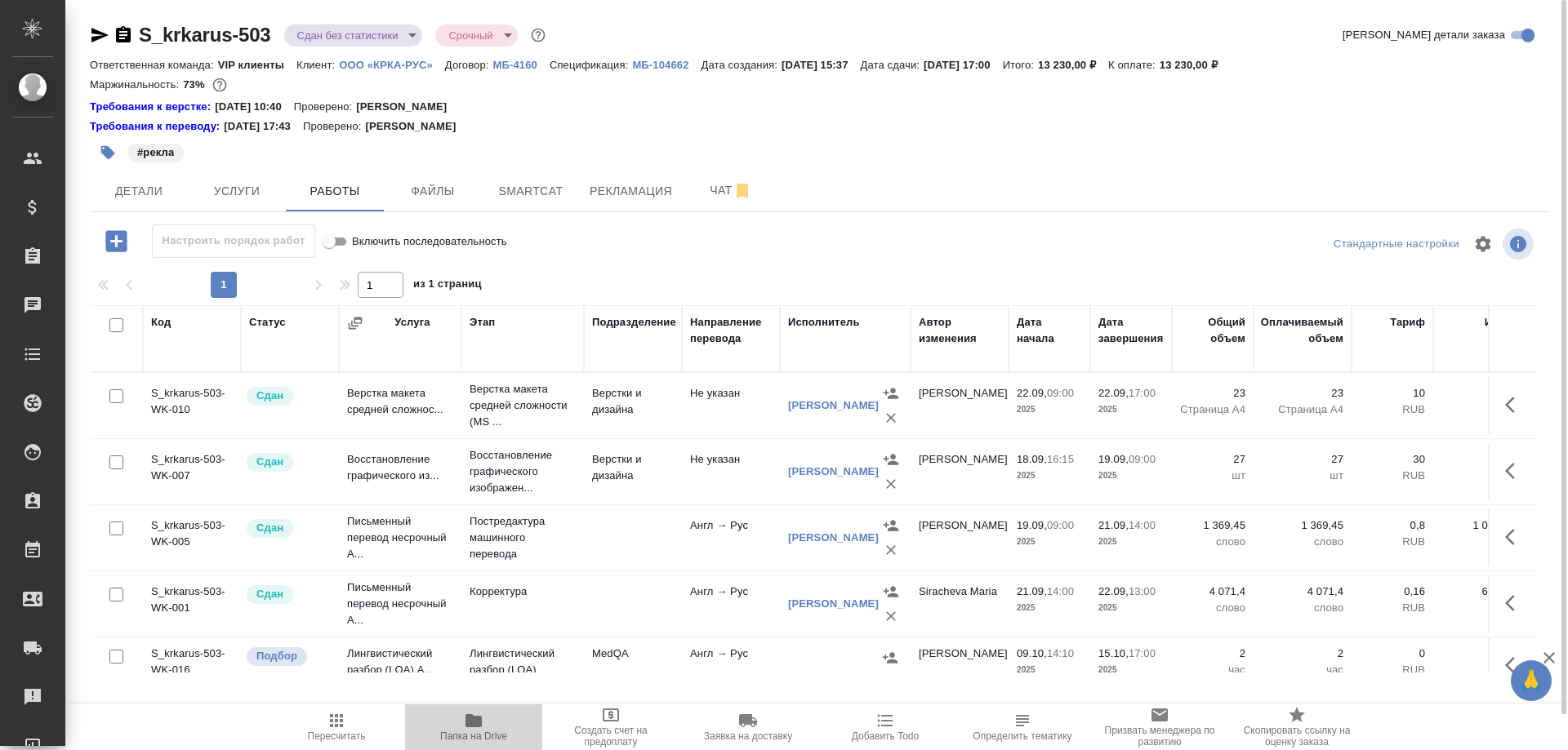
click at [472, 725] on icon "button" at bounding box center [473, 721] width 16 height 13
click at [708, 193] on span "Чат" at bounding box center [731, 191] width 79 height 21
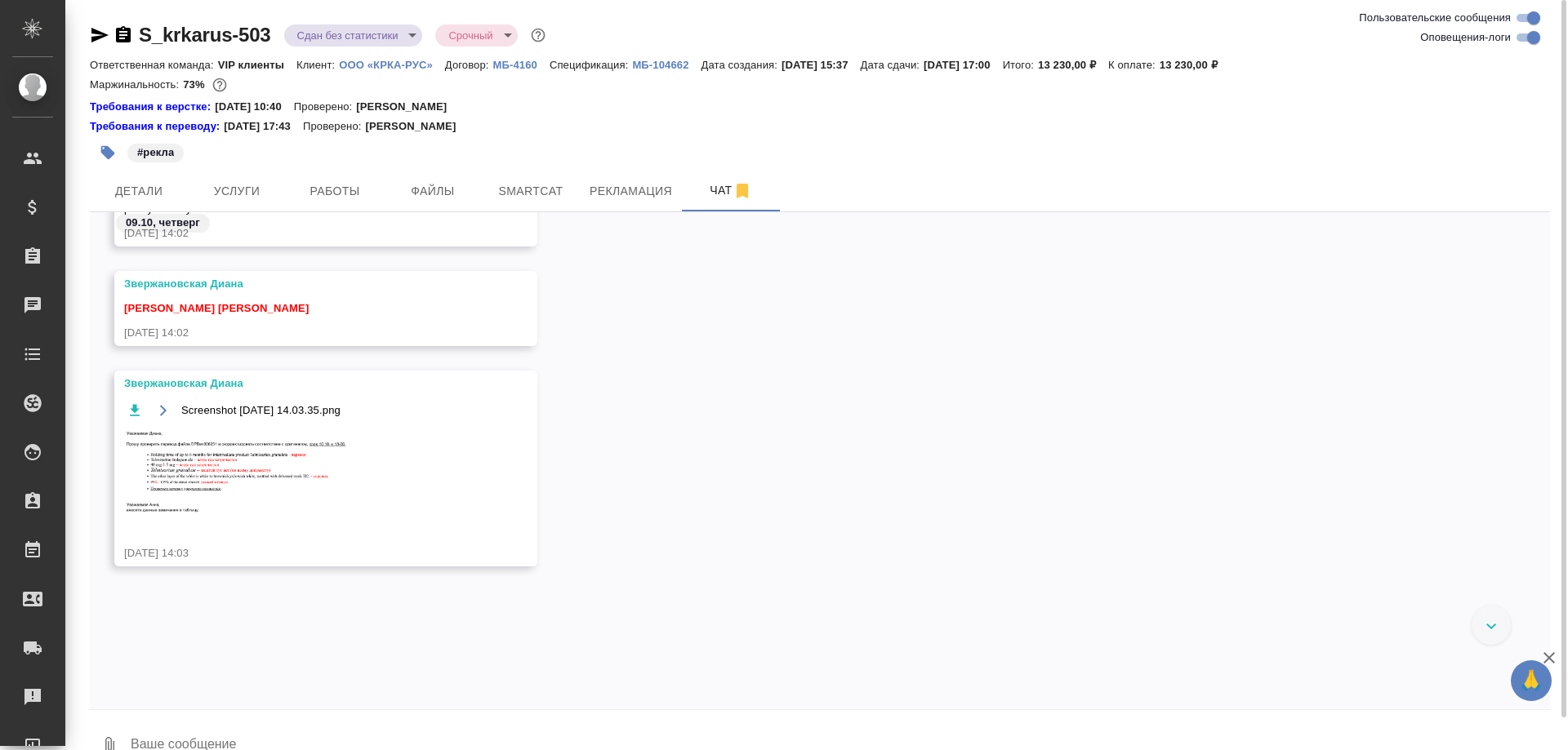
scroll to position [116364, 0]
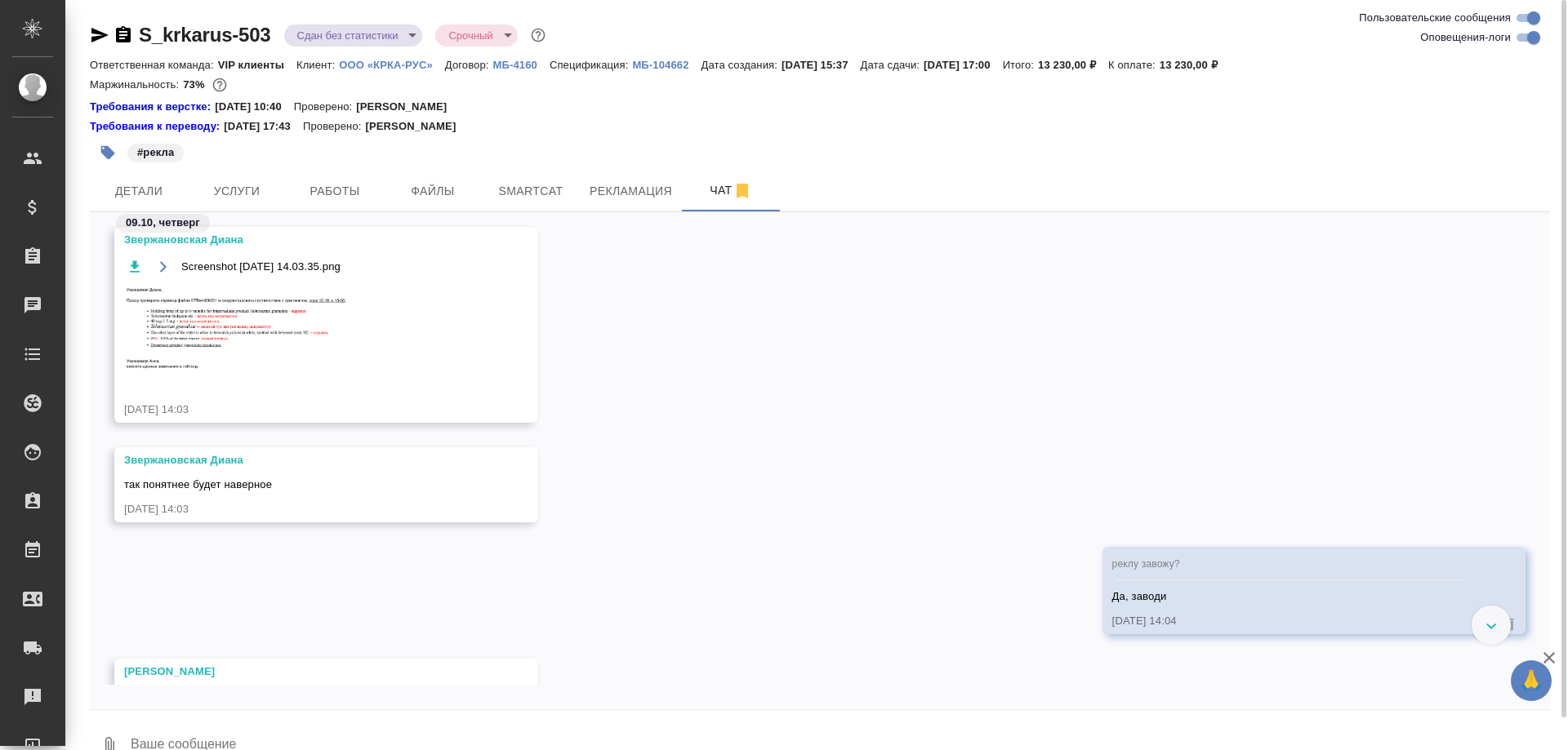
click at [229, 310] on img at bounding box center [247, 329] width 245 height 88
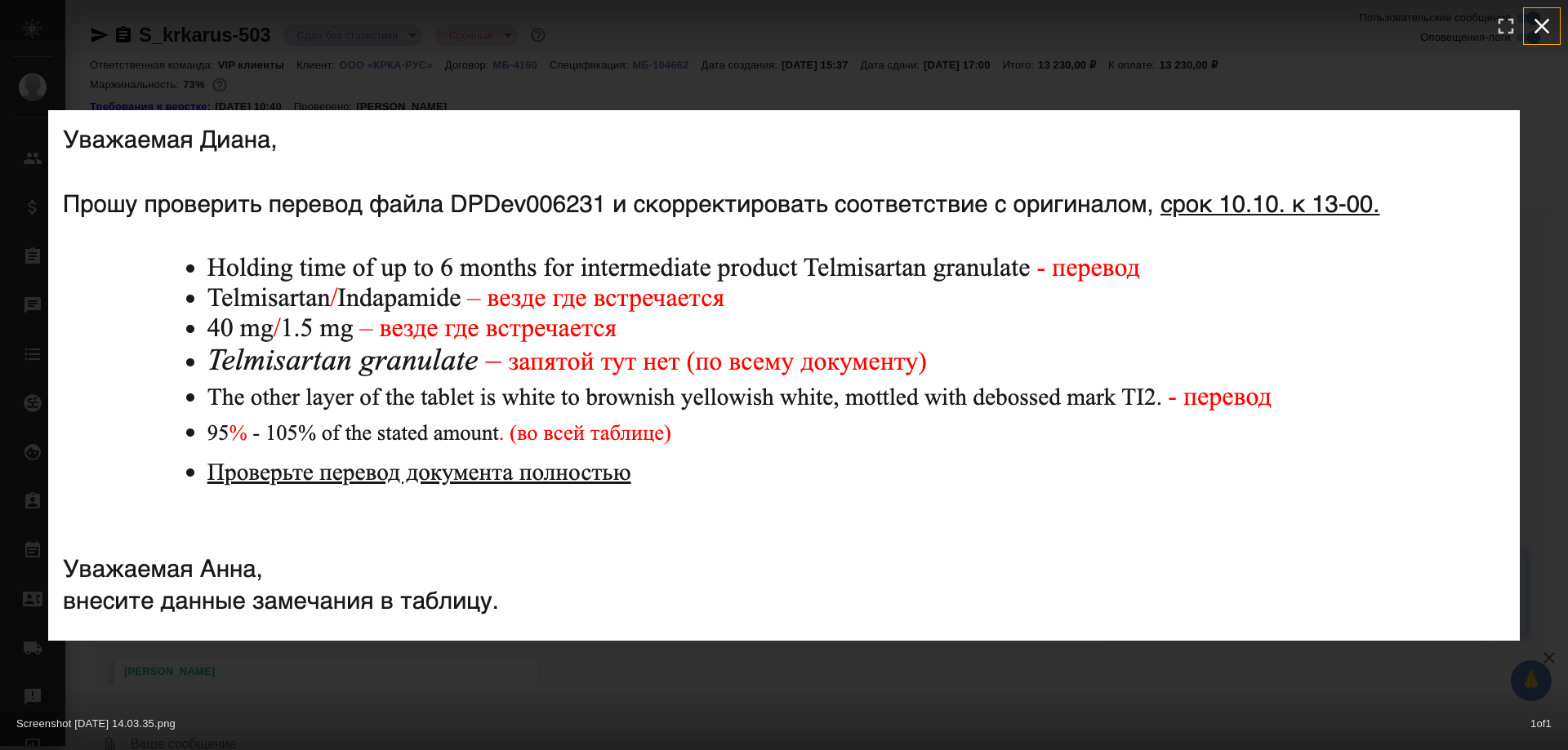
click at [1537, 22] on icon "button" at bounding box center [1542, 26] width 26 height 26
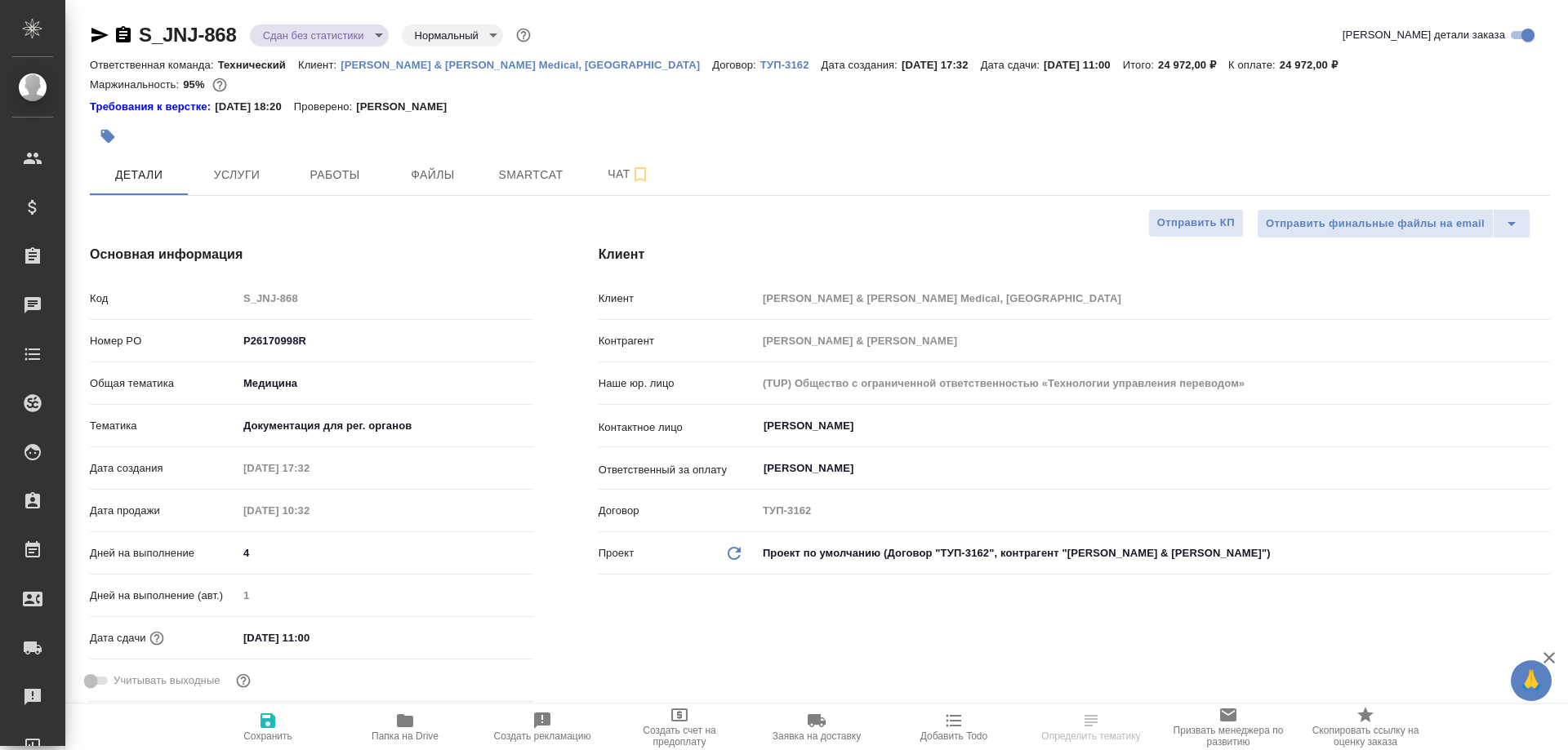
select select "RU"
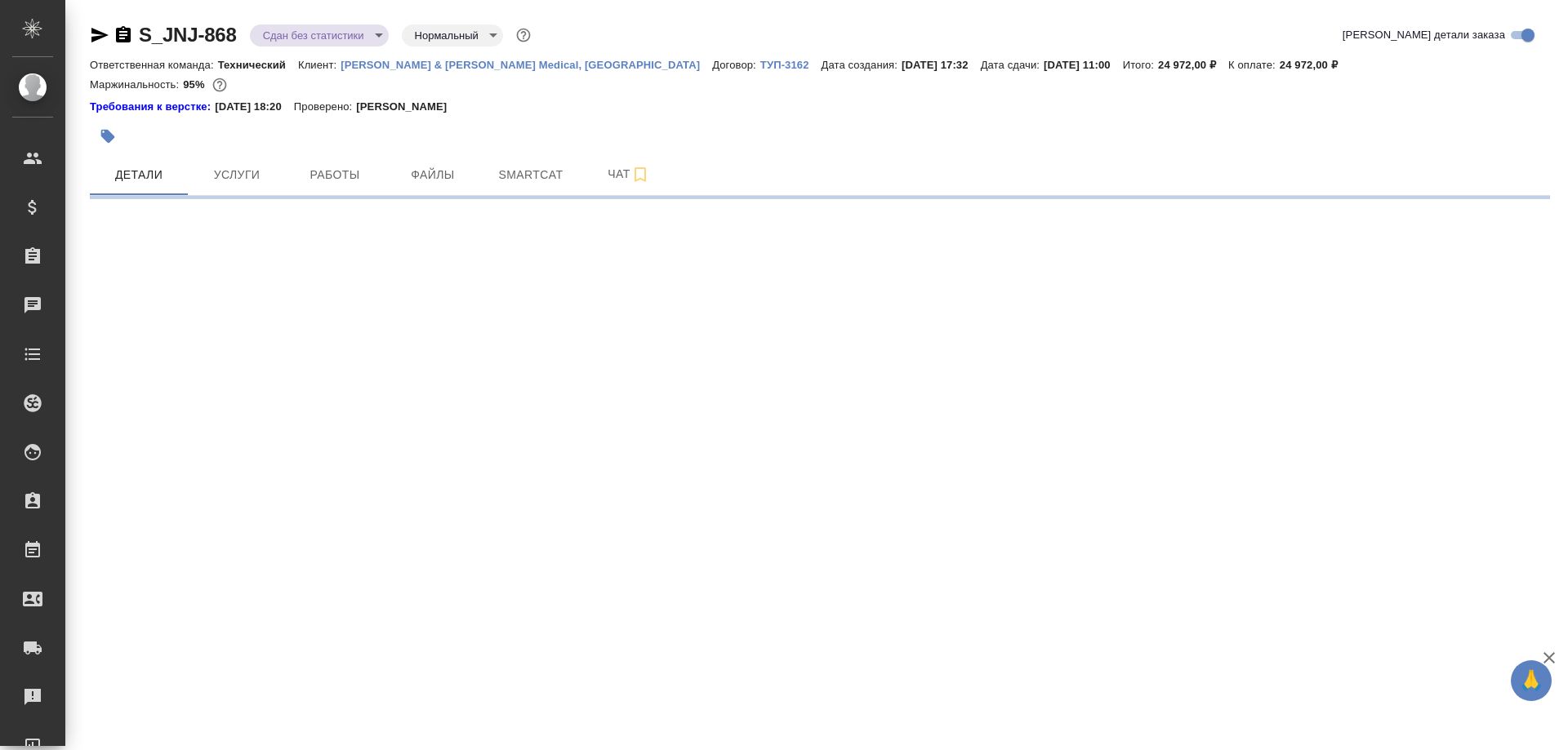
select select "RU"
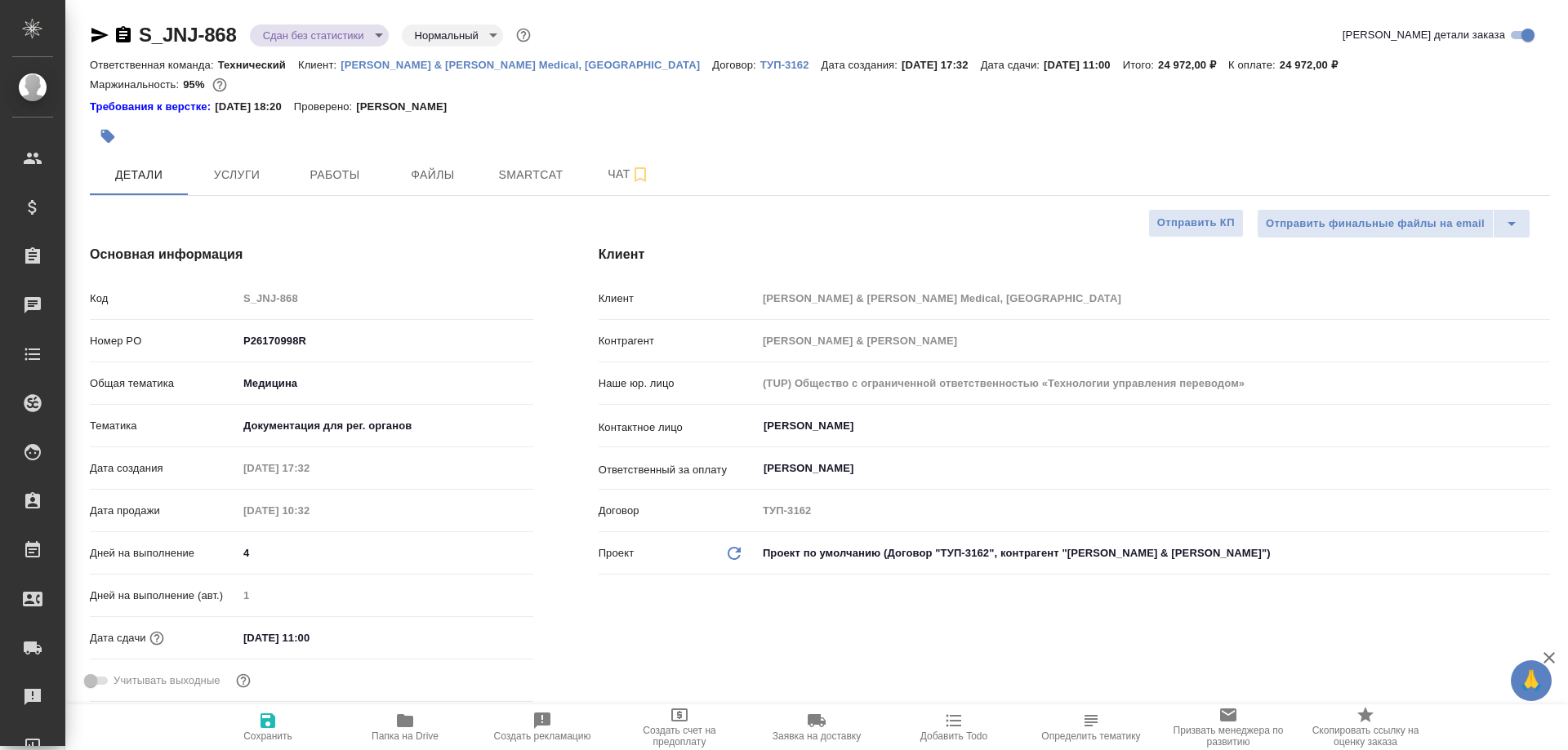
type textarea "x"
click at [395, 725] on span "Папка на Drive" at bounding box center [405, 726] width 118 height 31
type textarea "x"
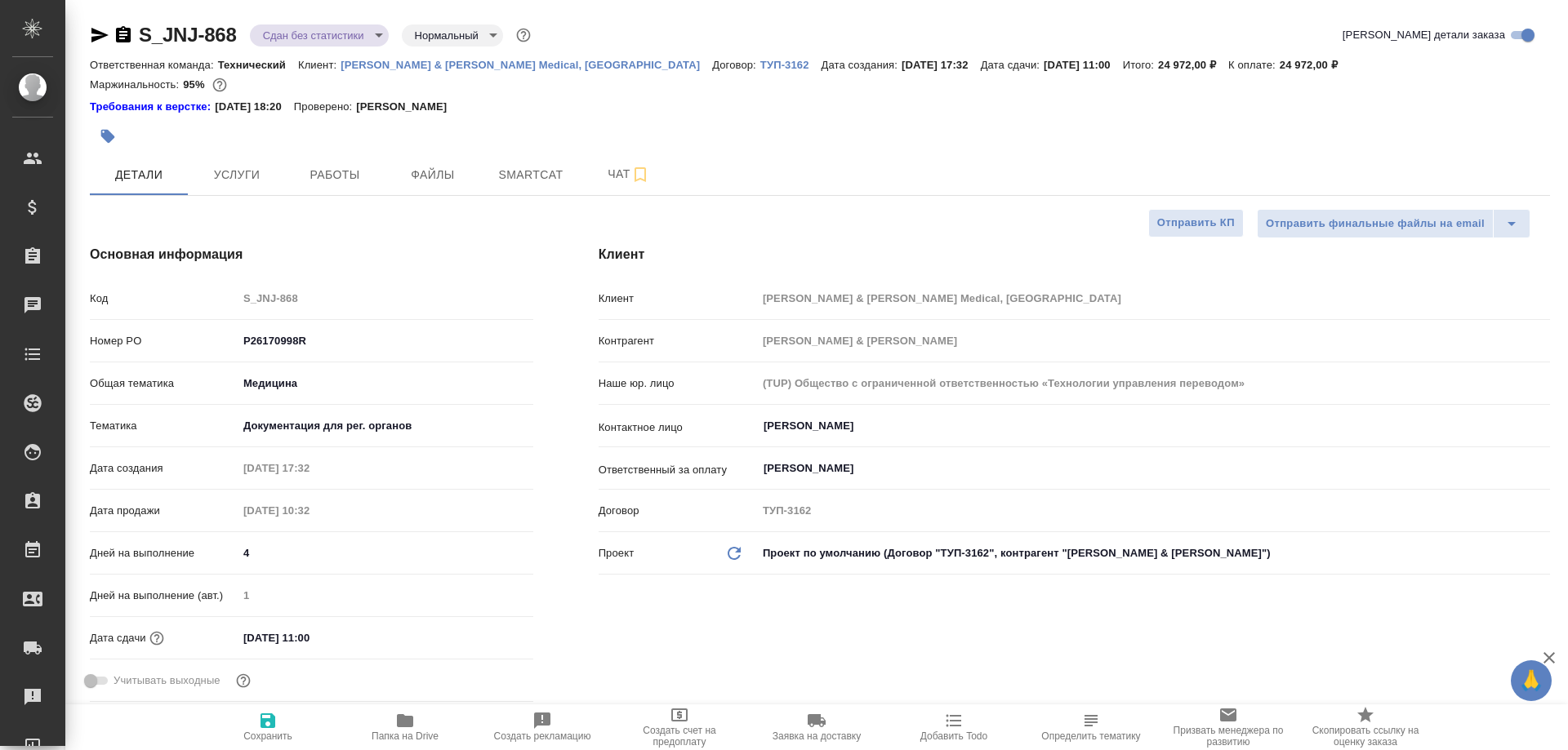
type textarea "x"
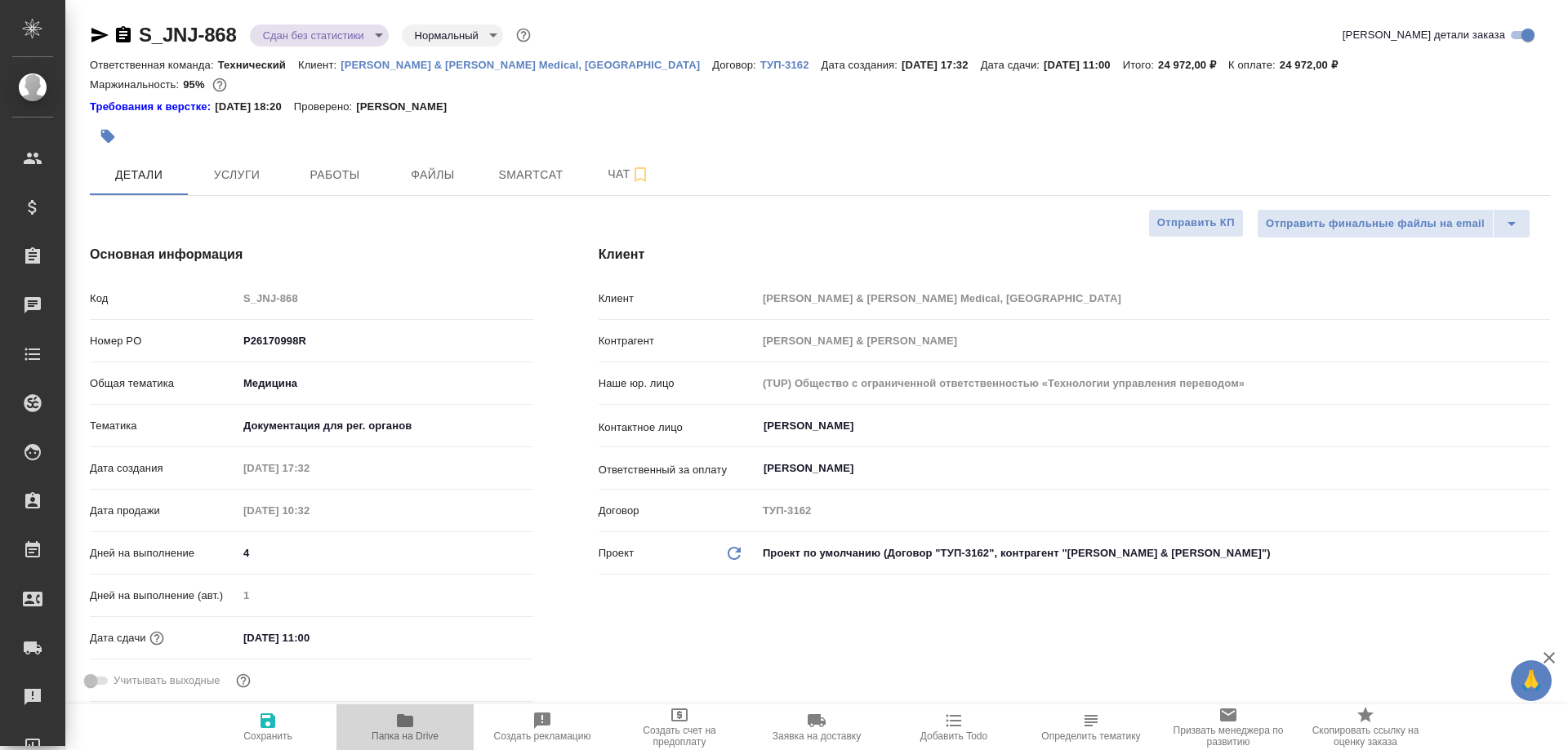
click at [408, 727] on icon "button" at bounding box center [404, 721] width 16 height 13
type textarea "x"
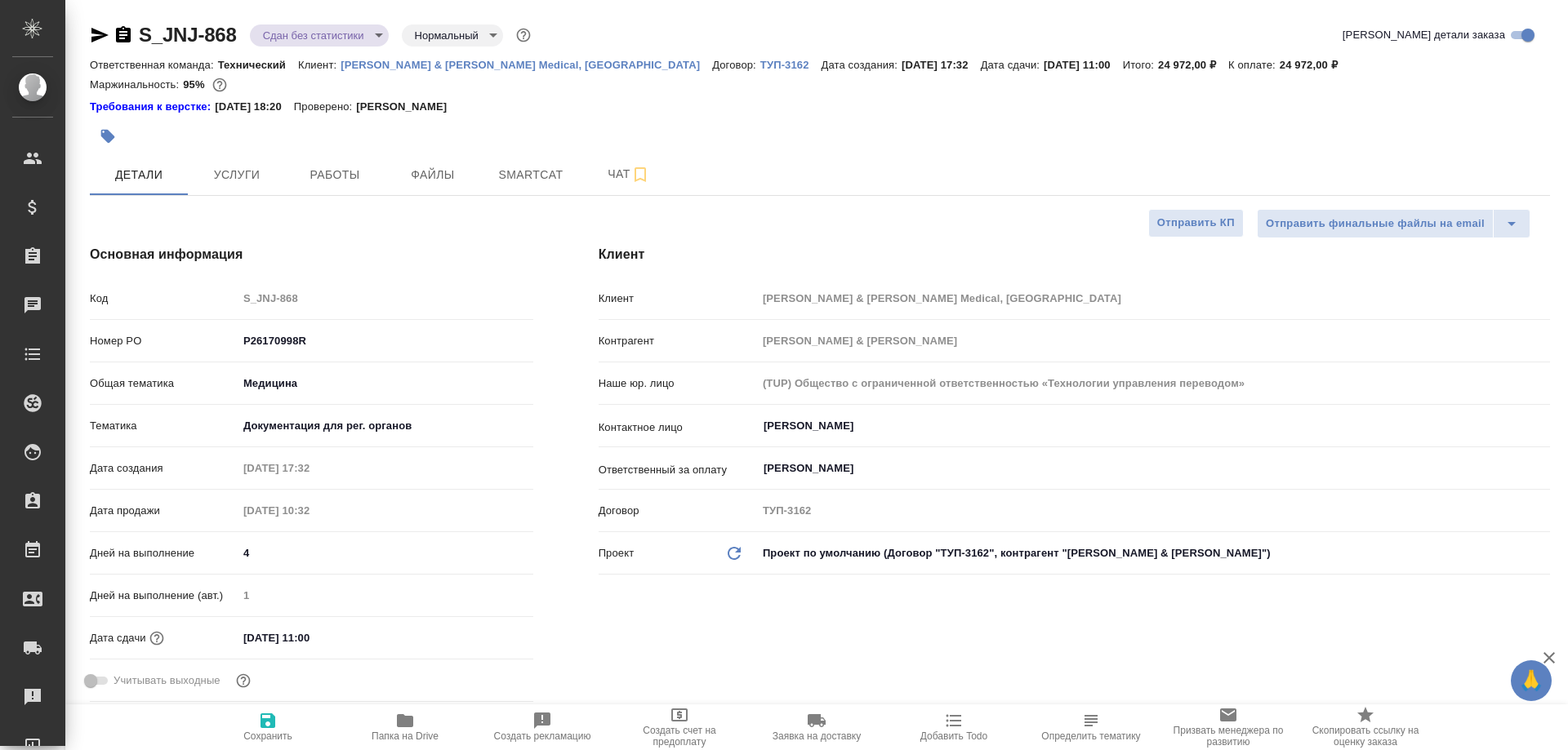
type textarea "x"
click at [415, 720] on span "Папка на Drive" at bounding box center [405, 726] width 118 height 31
click at [416, 721] on span "Папка на Drive" at bounding box center [405, 726] width 118 height 31
type textarea "x"
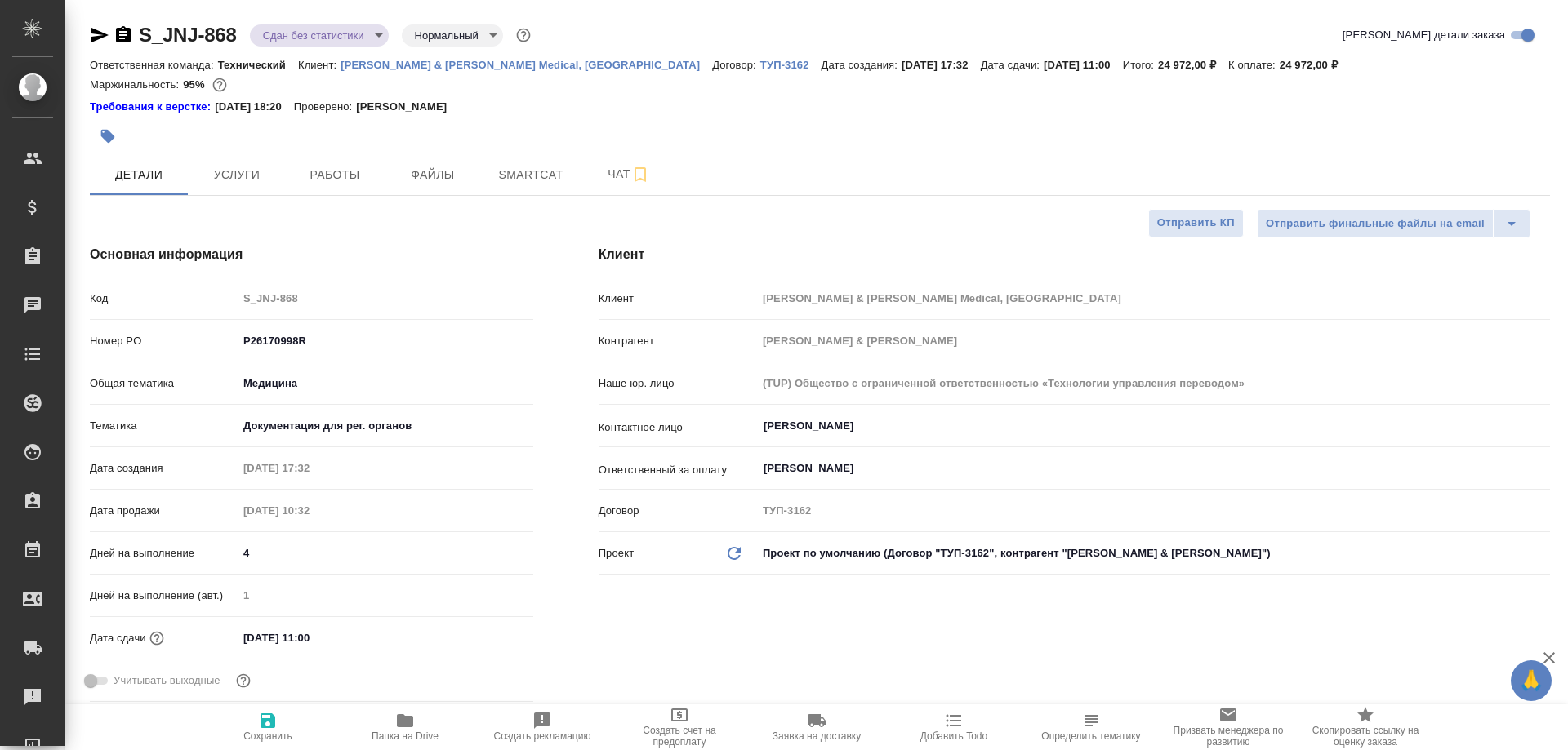
type textarea "x"
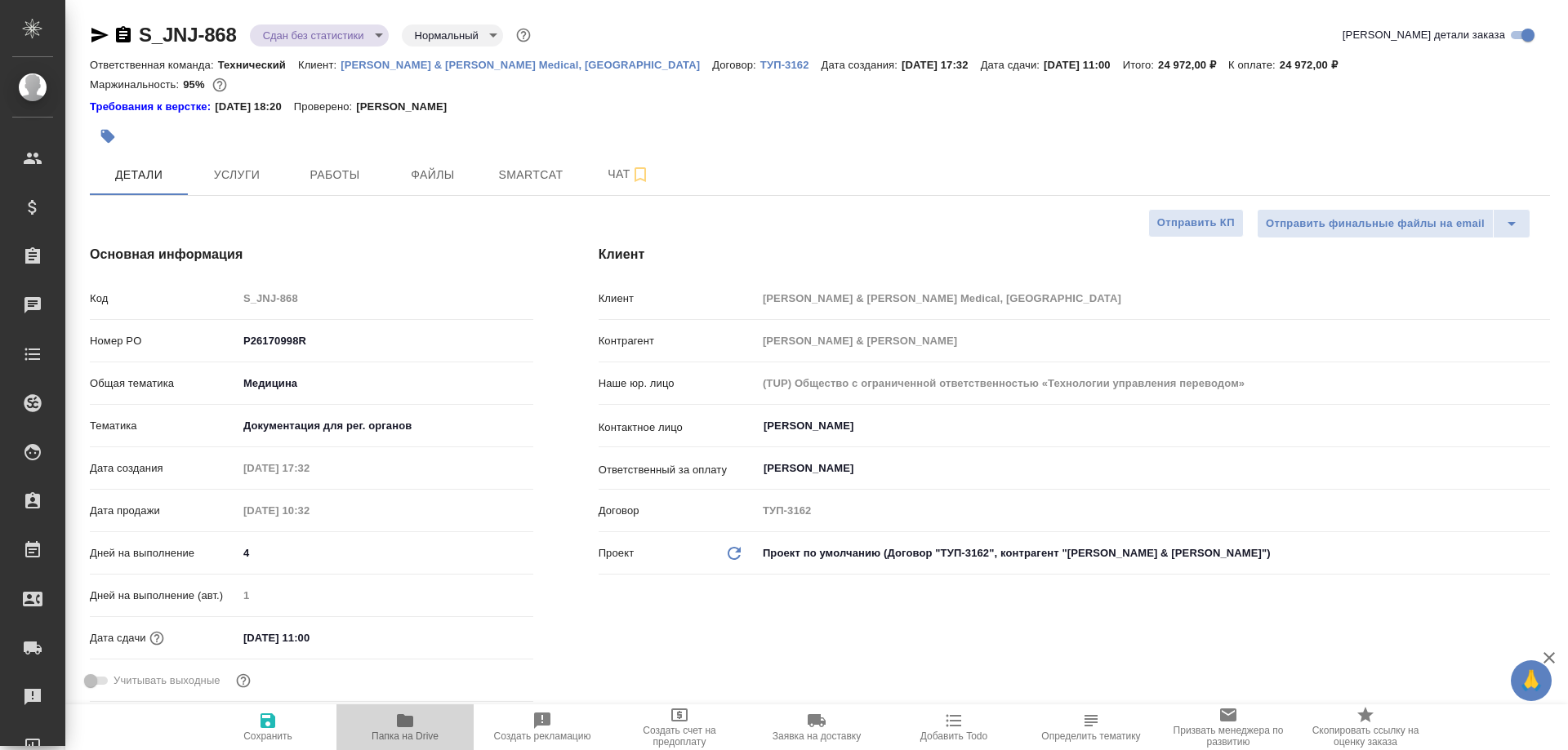
click at [404, 717] on icon "button" at bounding box center [404, 721] width 16 height 13
type textarea "x"
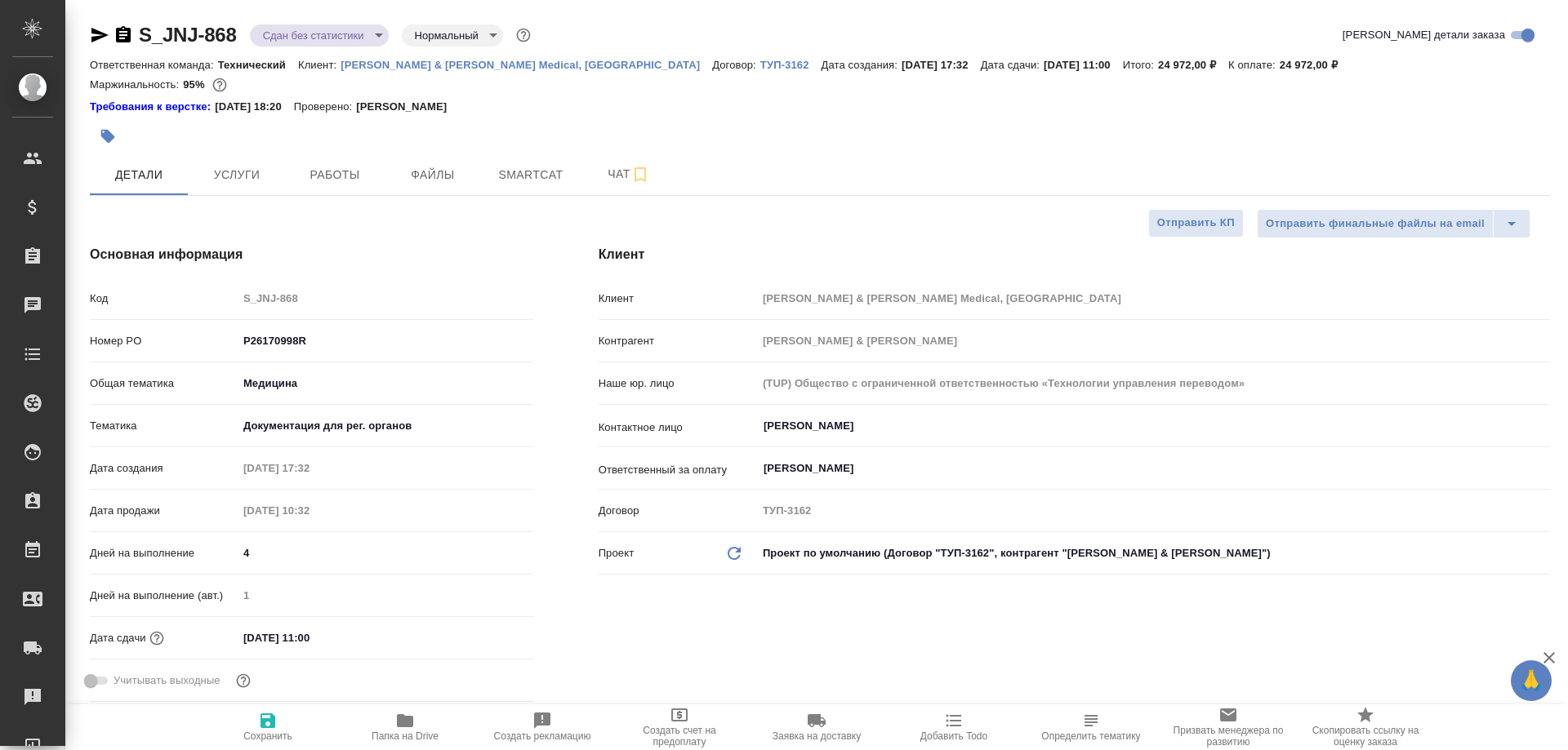
type textarea "x"
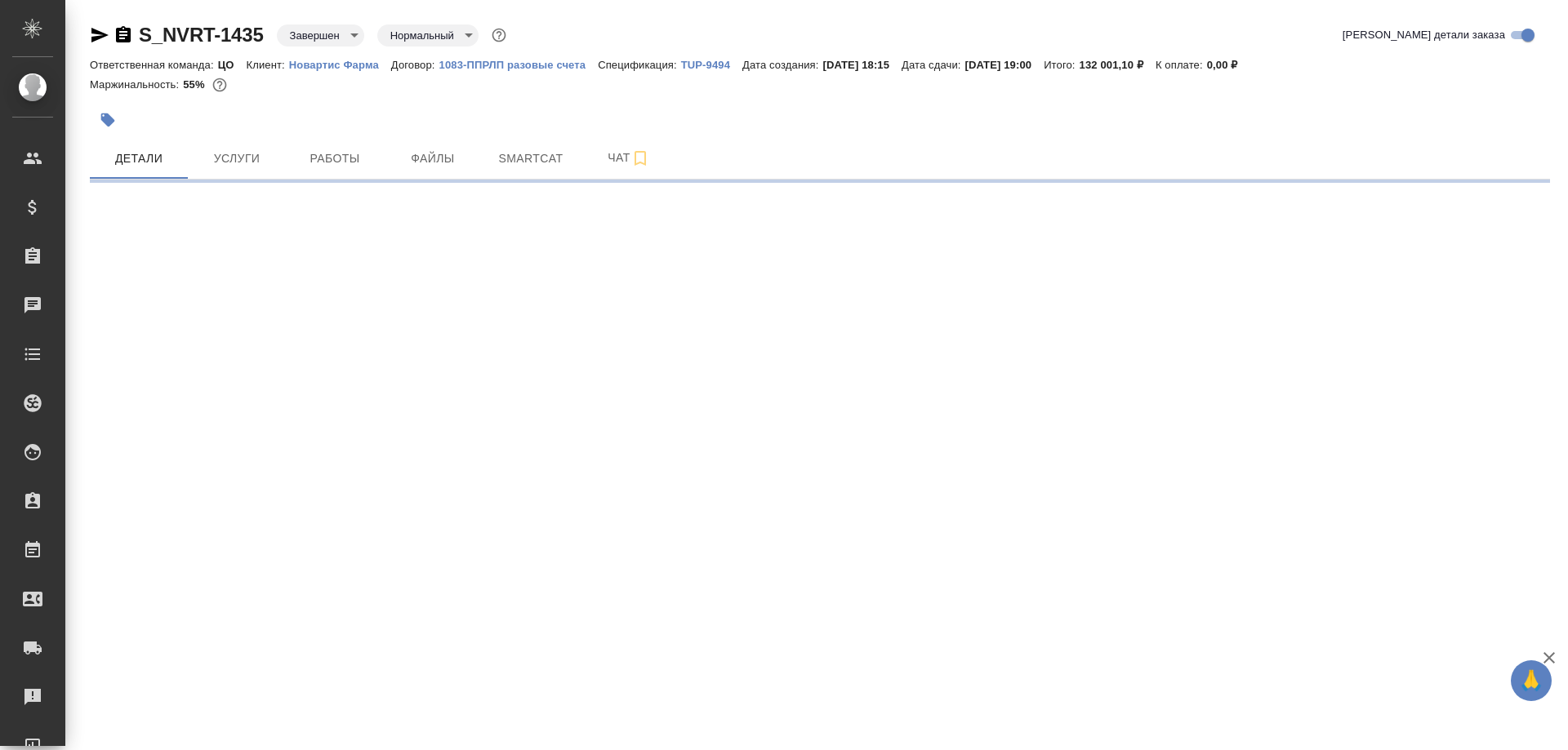
select select "RU"
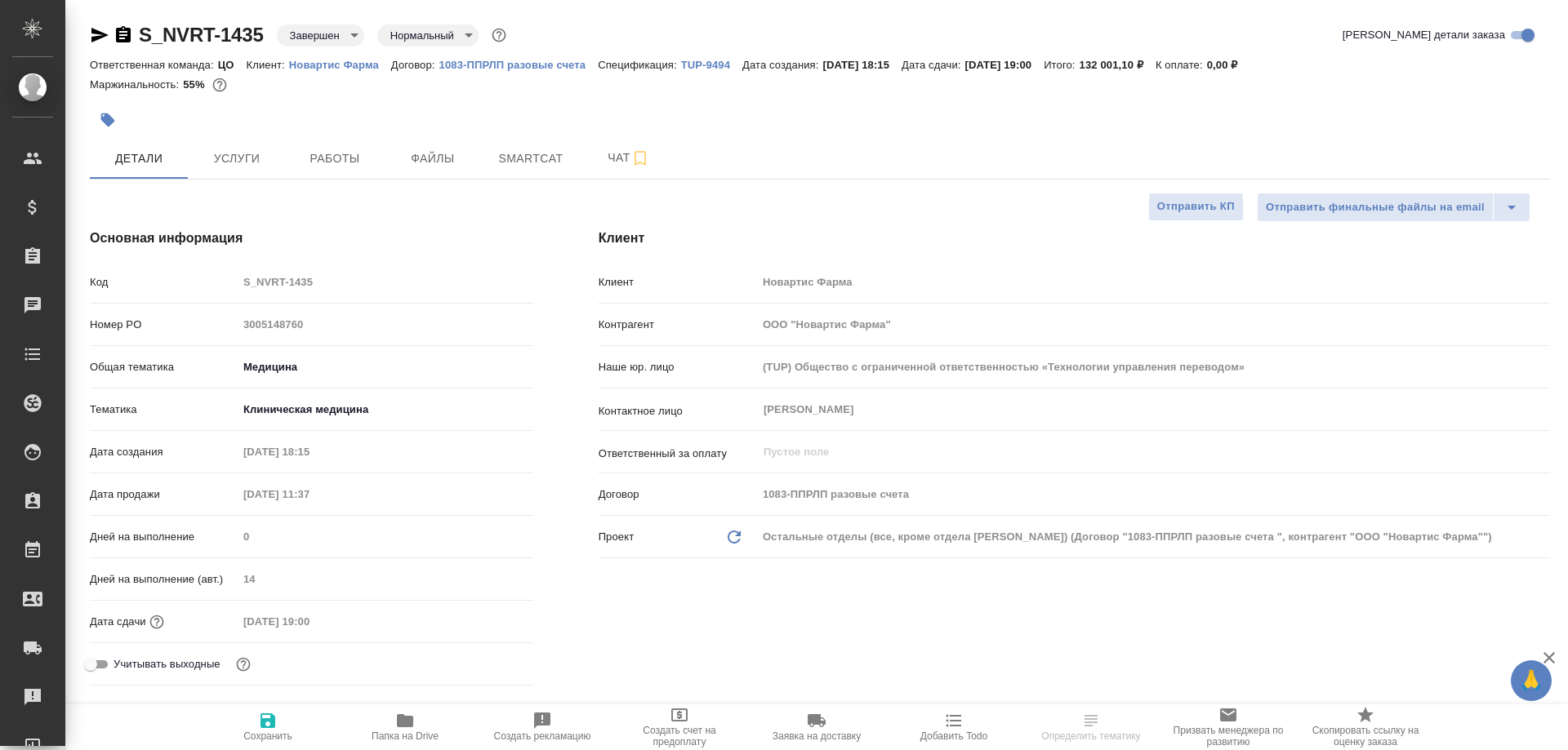
type textarea "x"
click at [401, 718] on icon "button" at bounding box center [404, 721] width 16 height 13
type textarea "x"
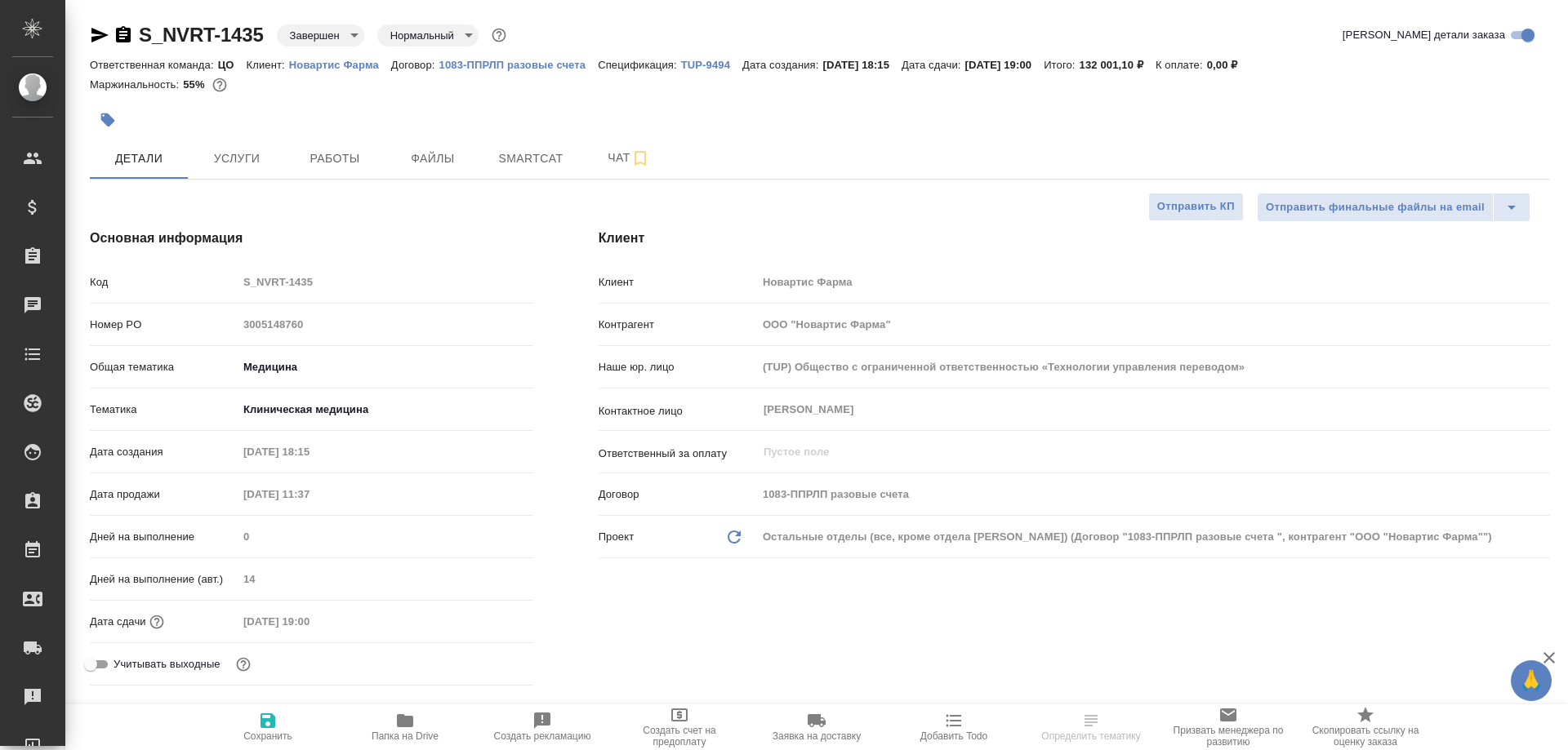
type textarea "x"
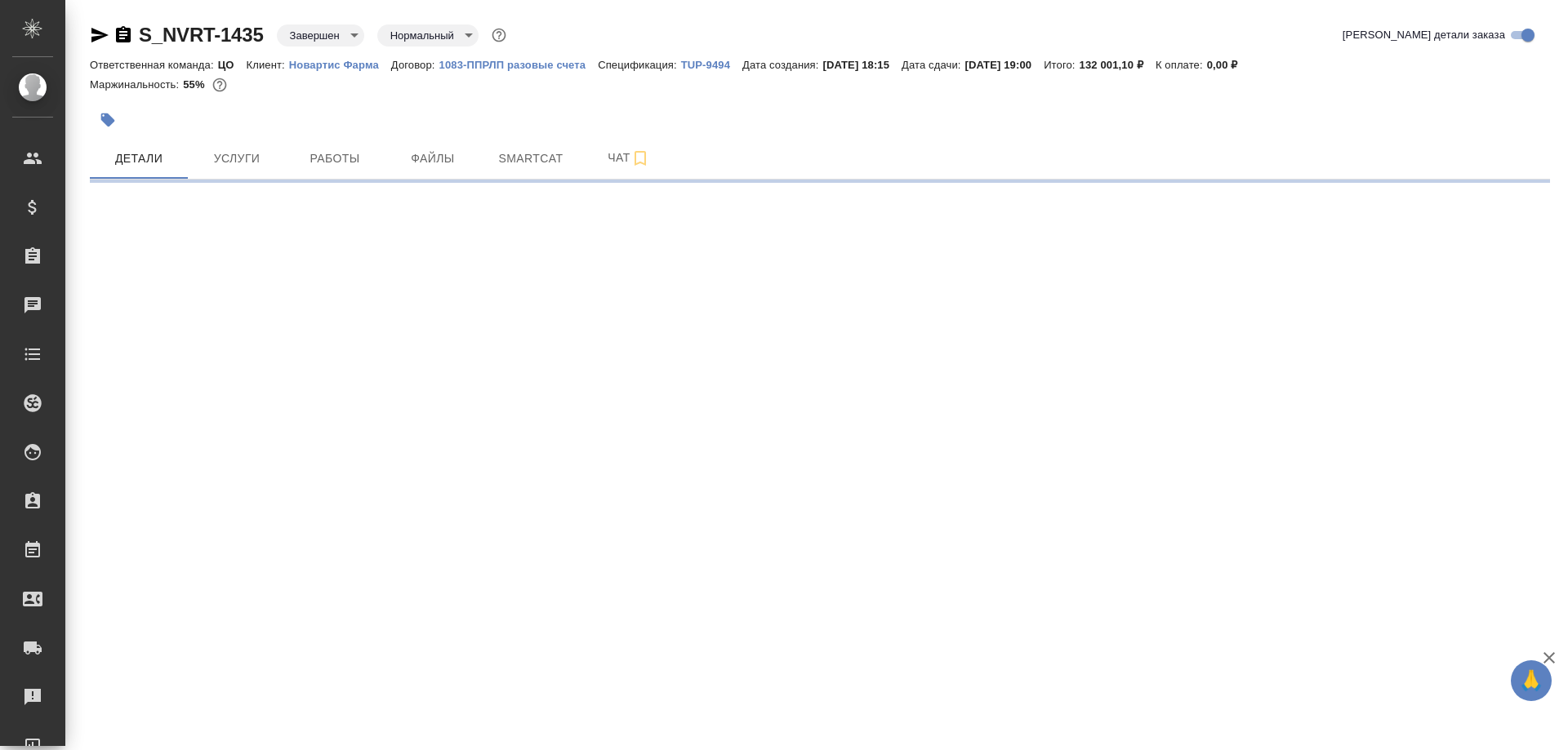
select select "RU"
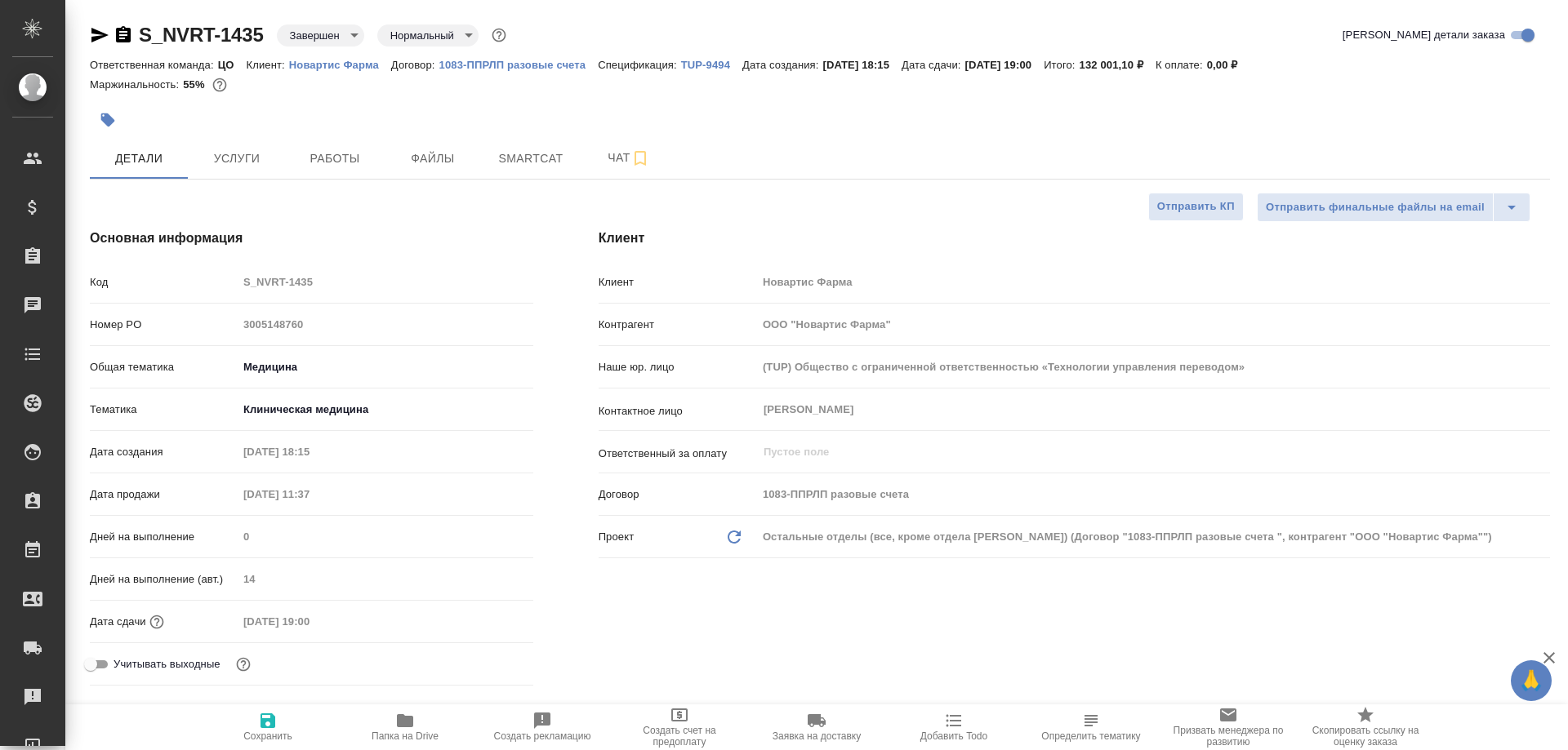
type textarea "x"
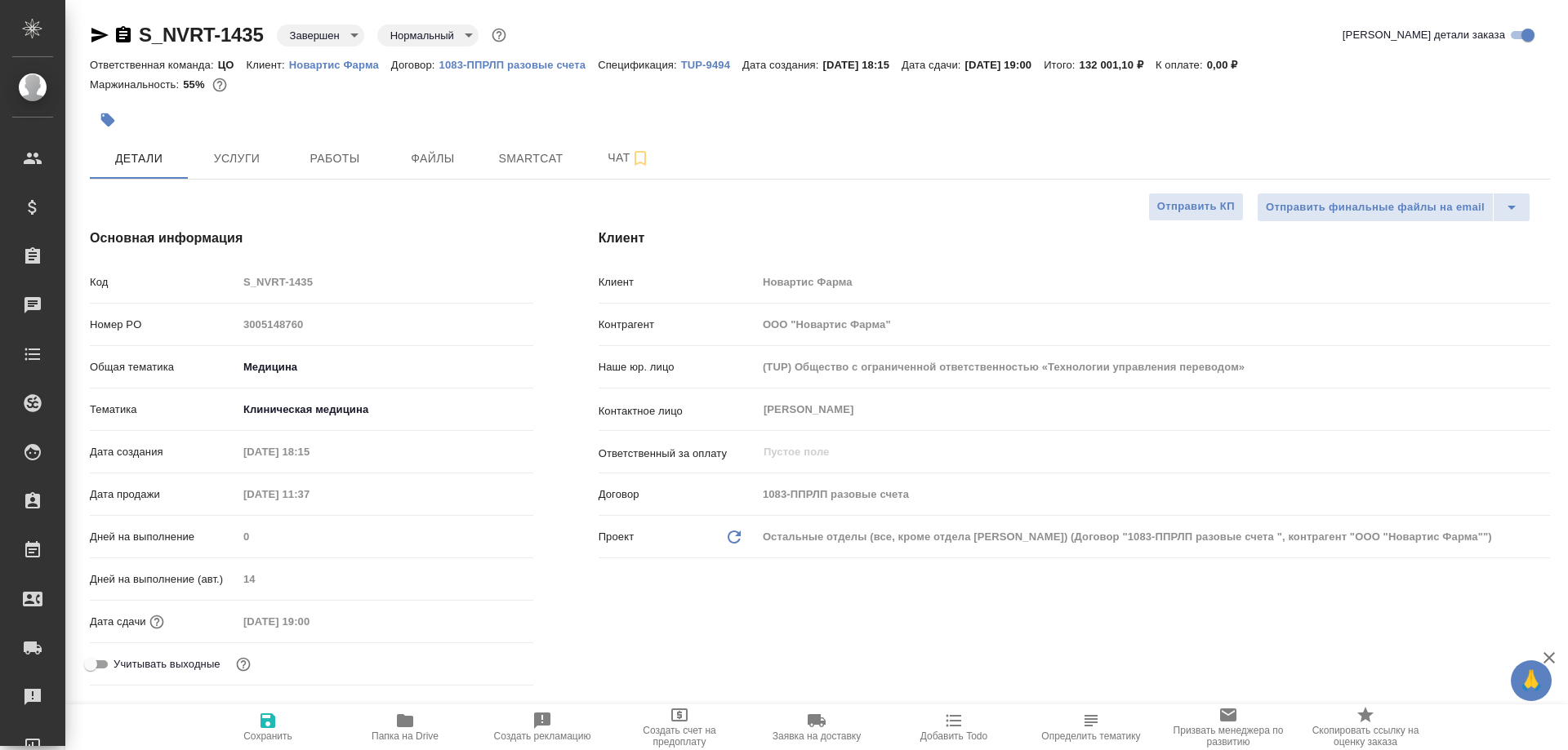
type textarea "x"
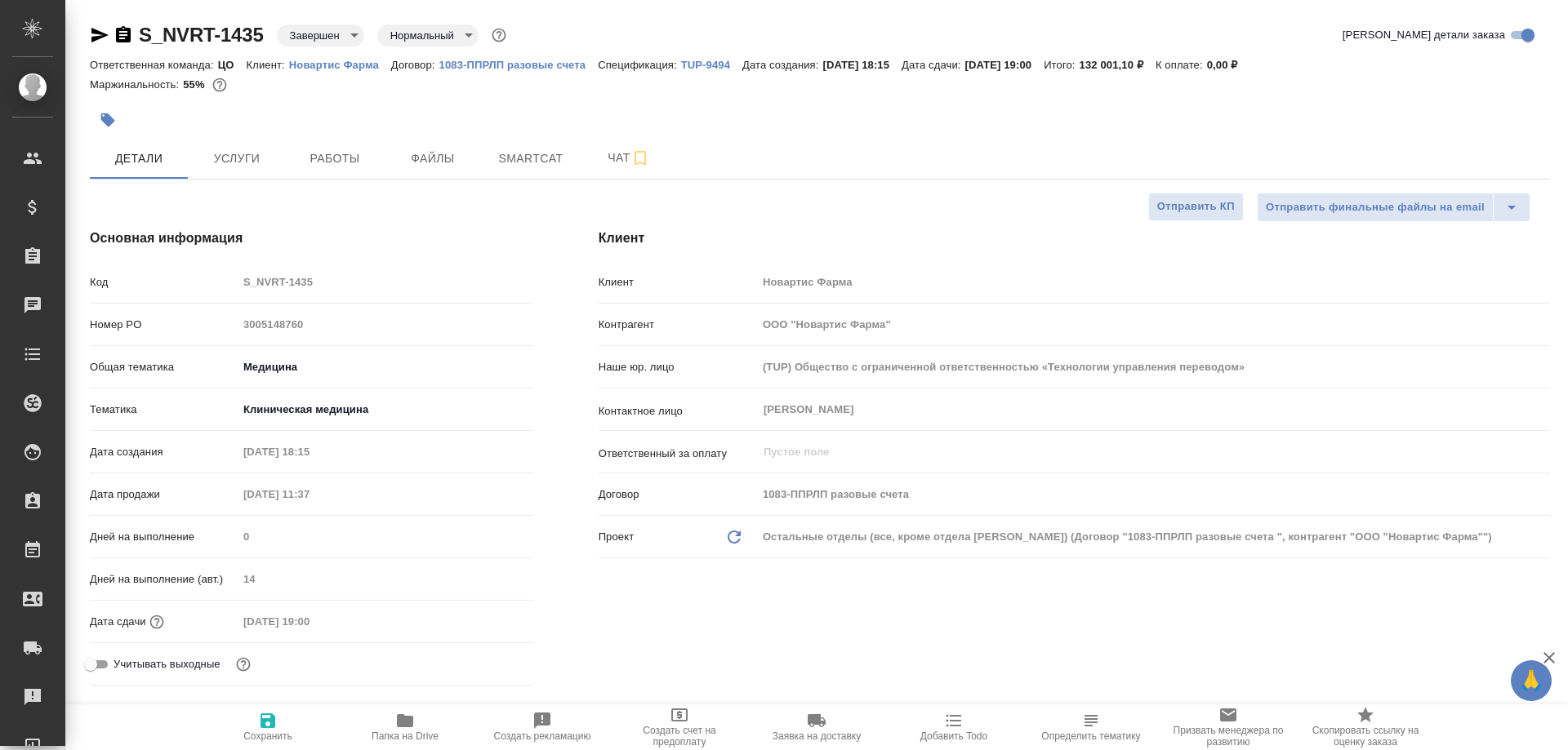
type textarea "x"
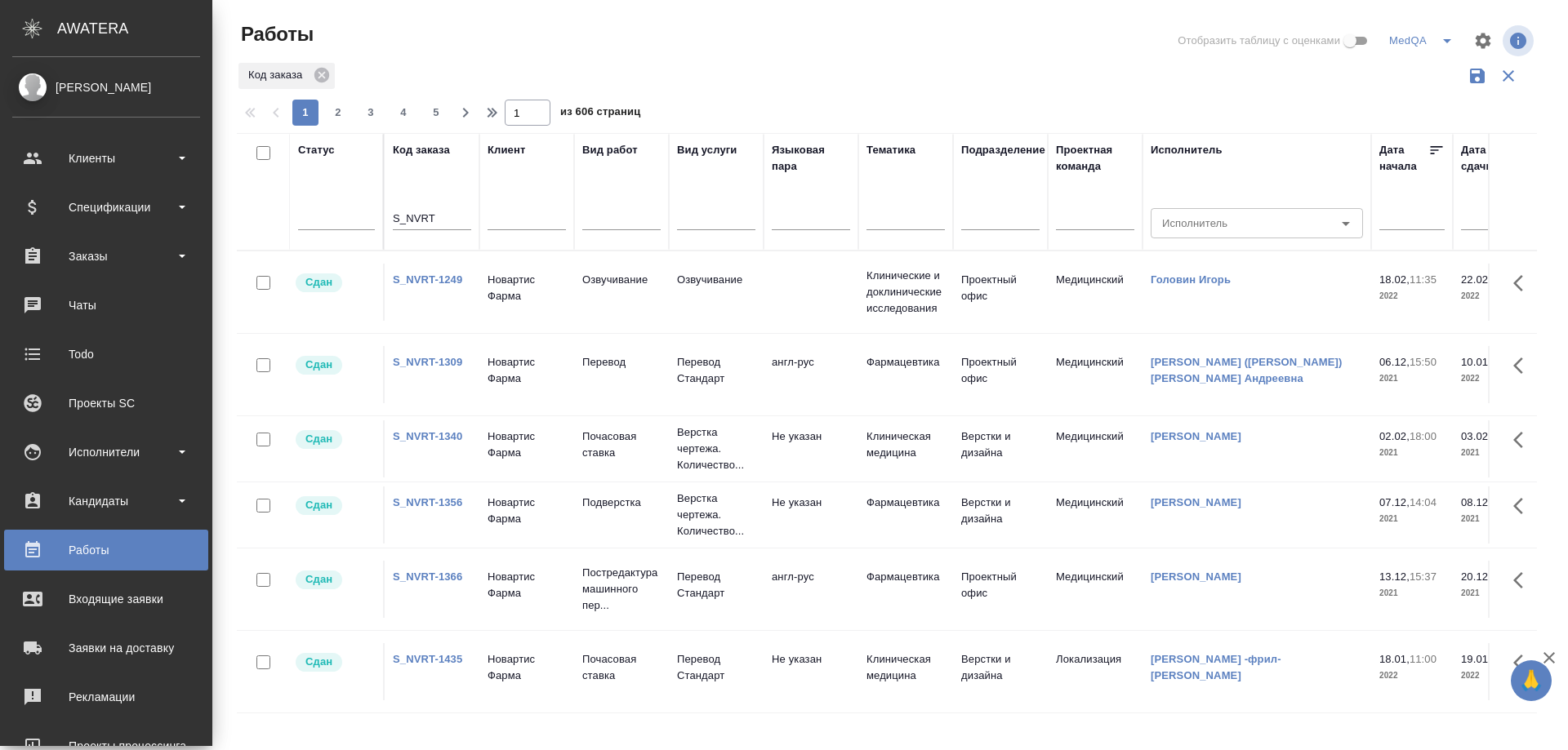
scroll to position [377, 0]
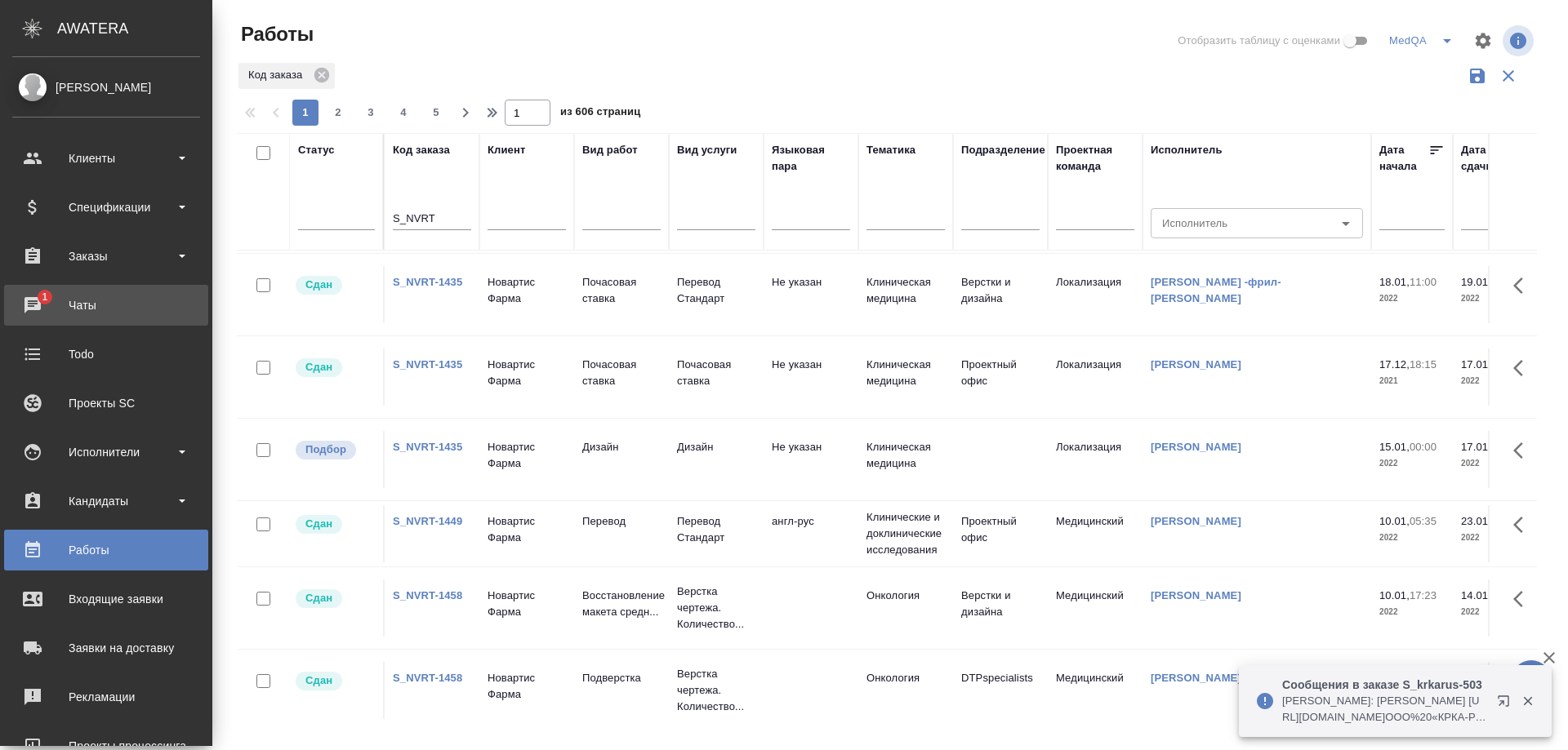
click at [98, 296] on div "Чаты" at bounding box center [106, 305] width 188 height 24
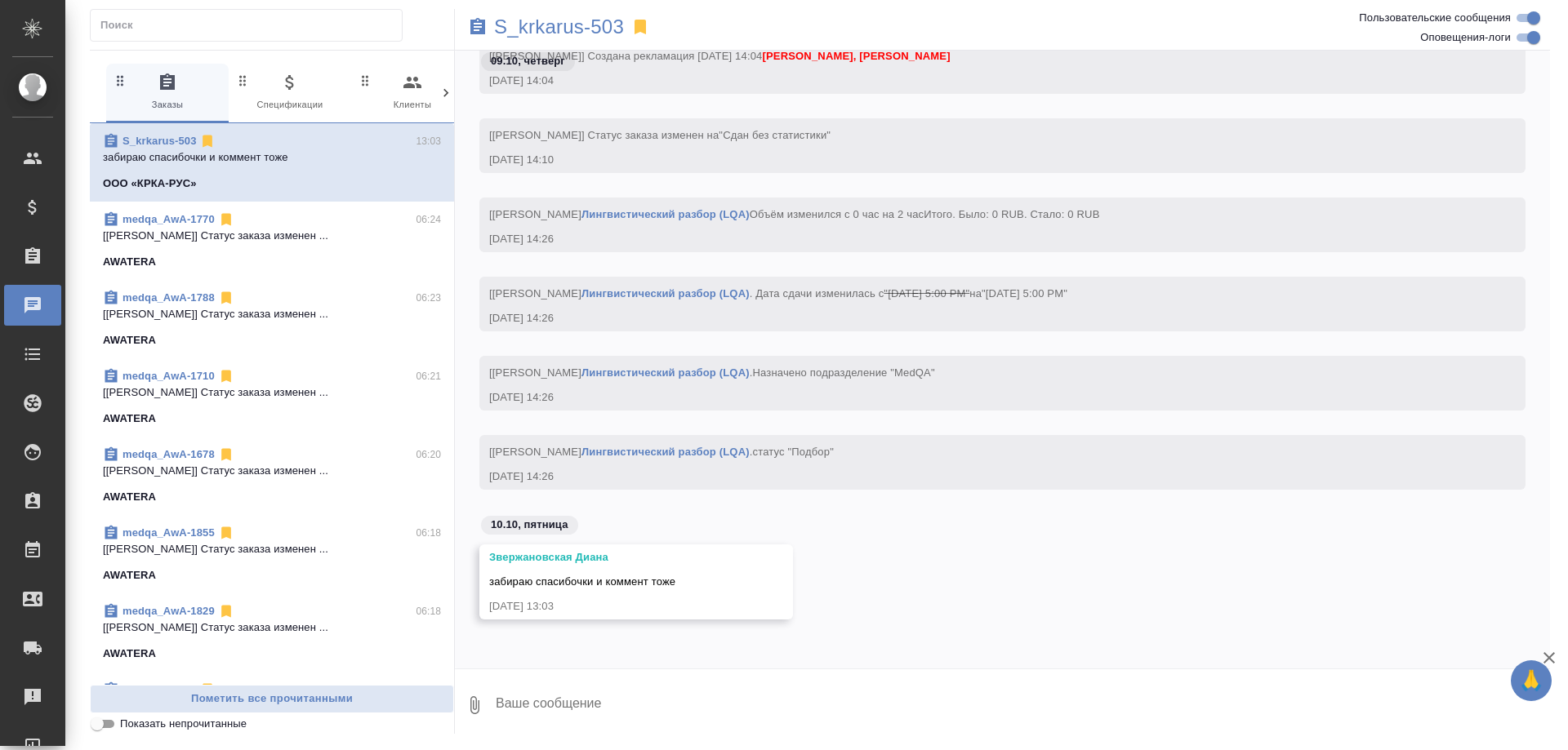
scroll to position [129595, 0]
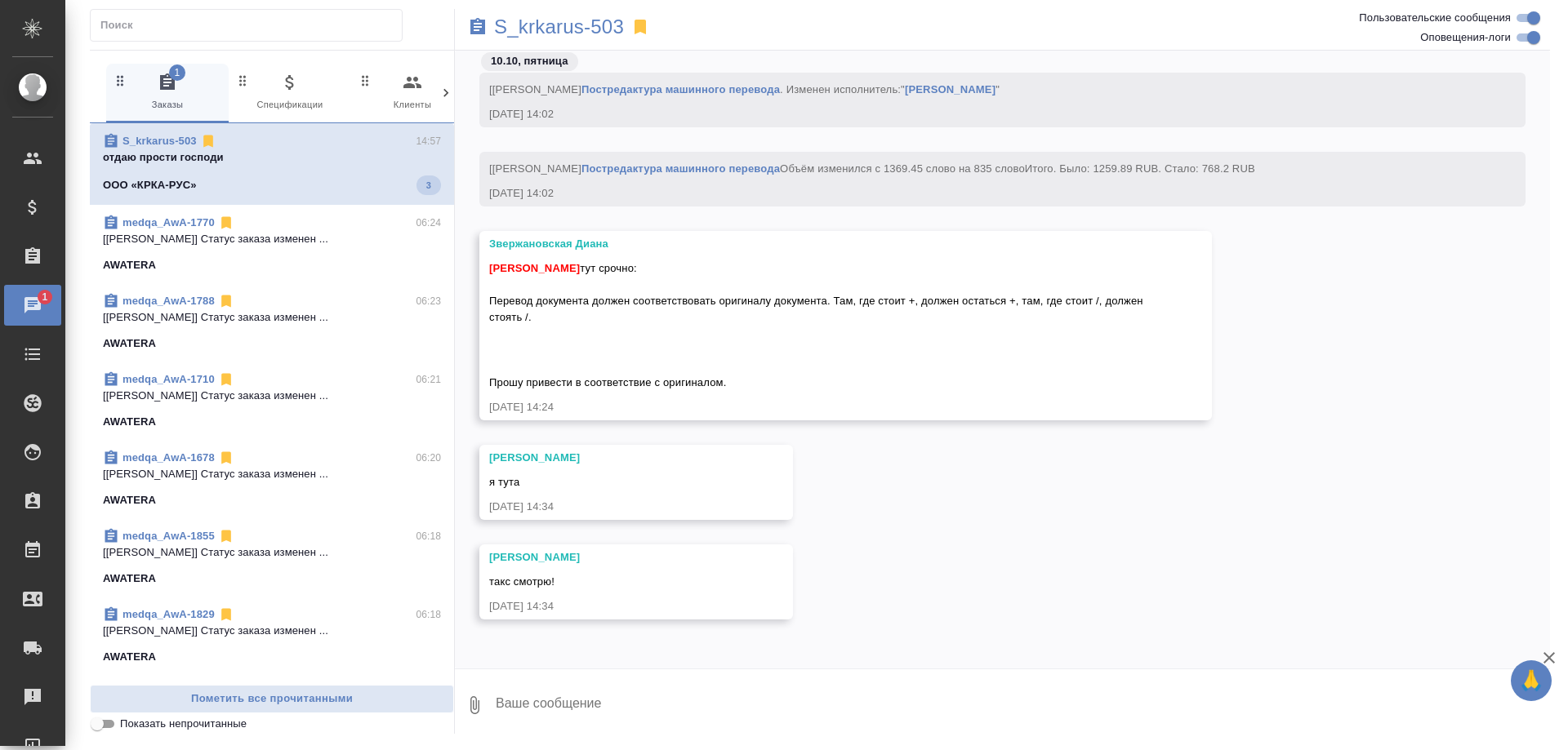
scroll to position [130457, 0]
